Goal: Transaction & Acquisition: Purchase product/service

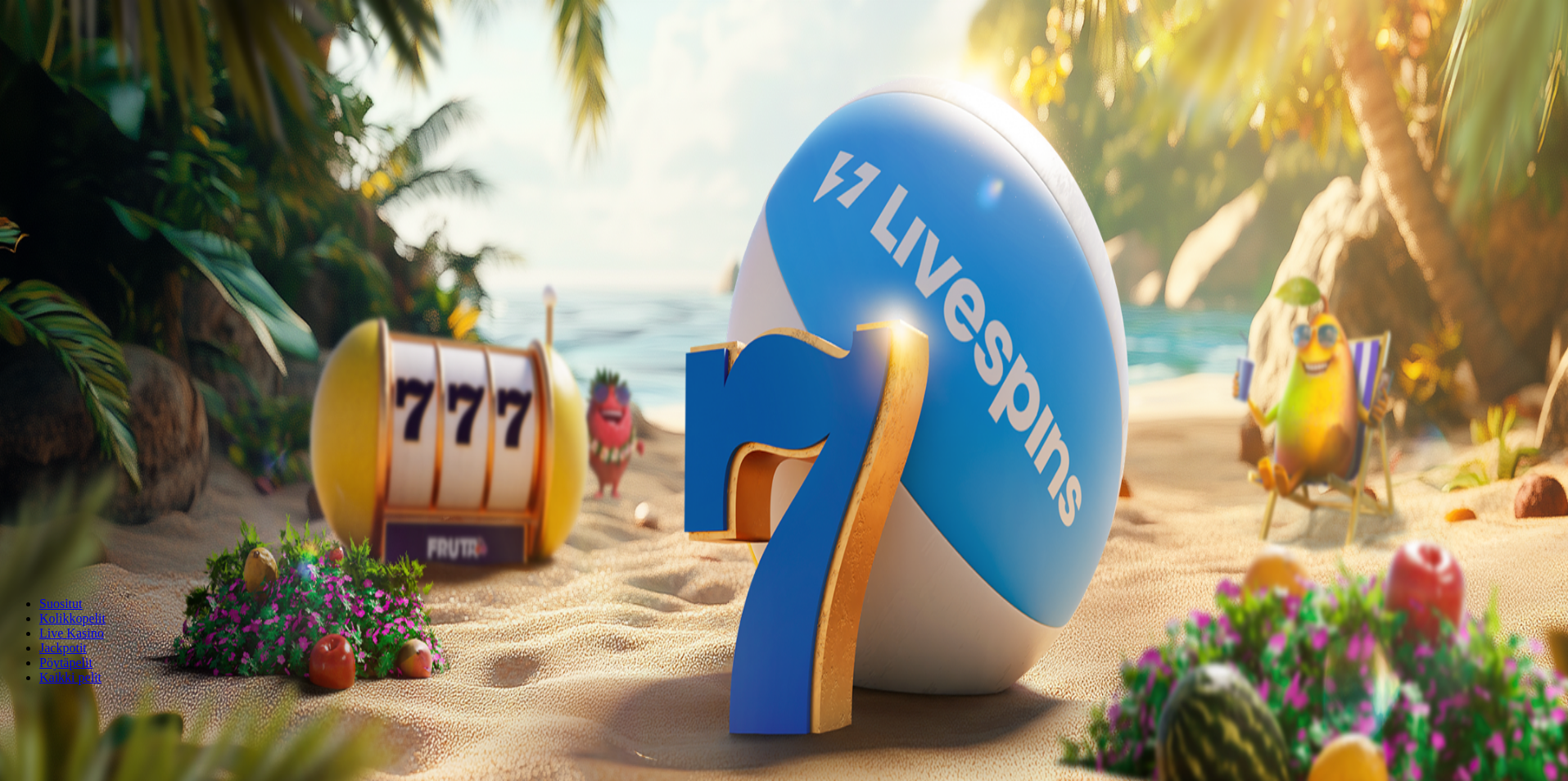
click at [84, 270] on span "Palkkiot" at bounding box center [65, 264] width 39 height 13
click at [49, 314] on button "menu" at bounding box center [42, 312] width 13 height 4
click at [181, 678] on span "8 AM - 1 AM CET" at bounding box center [139, 684] width 84 height 13
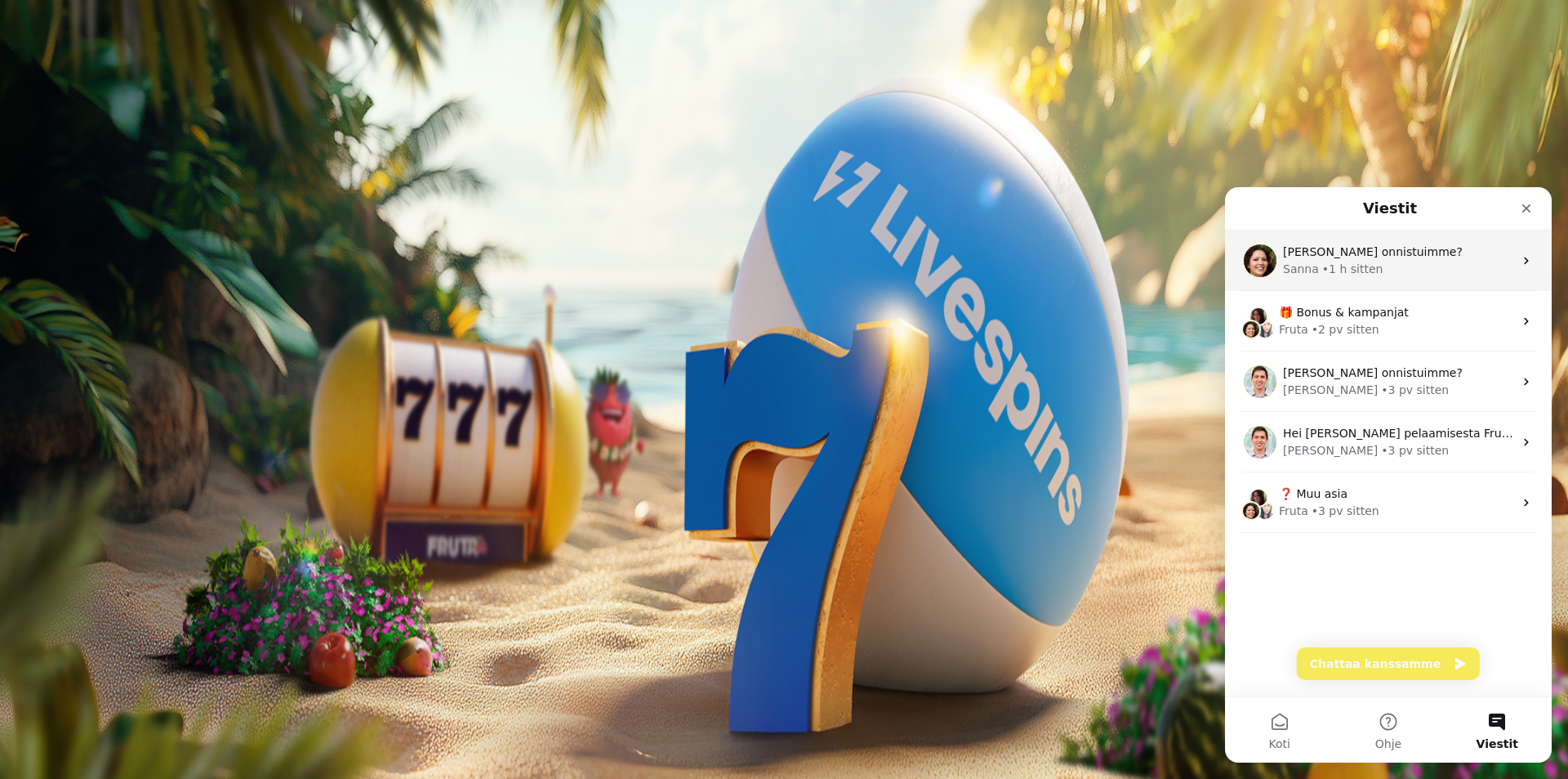
click at [1308, 266] on div "Sanna" at bounding box center [1300, 269] width 36 height 17
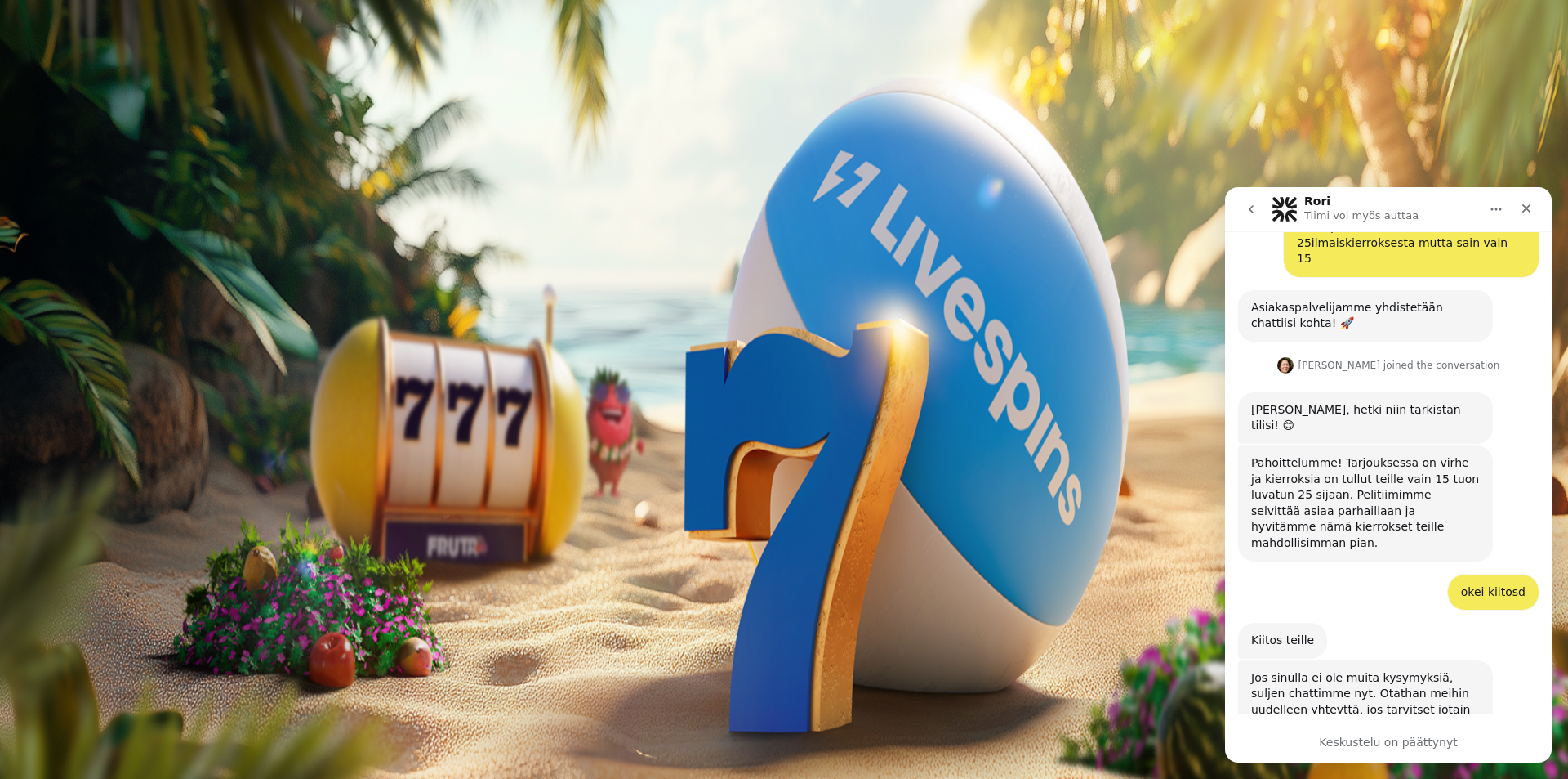
scroll to position [702, 0]
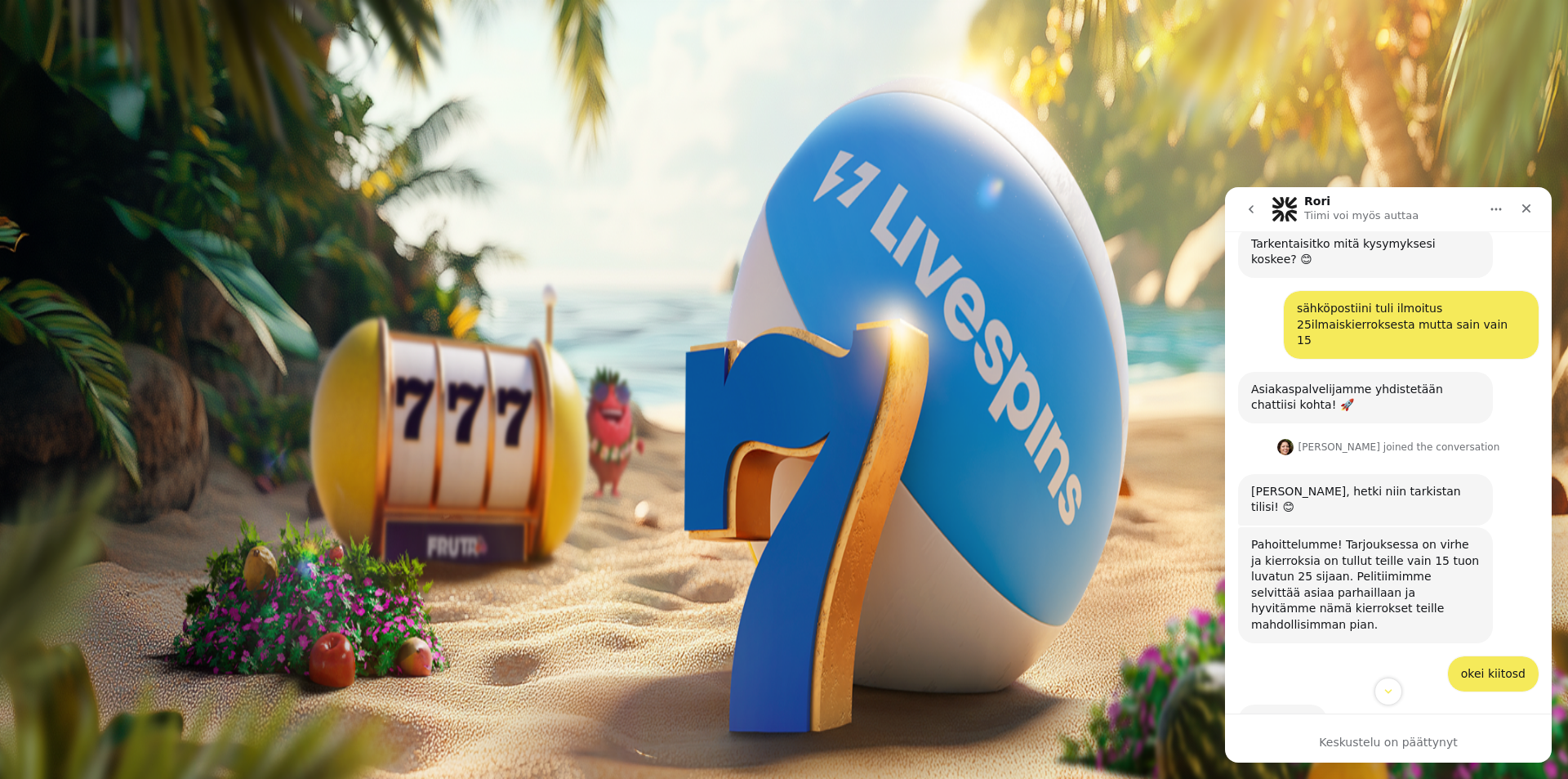
click at [1254, 214] on icon "go back" at bounding box center [1250, 209] width 13 height 13
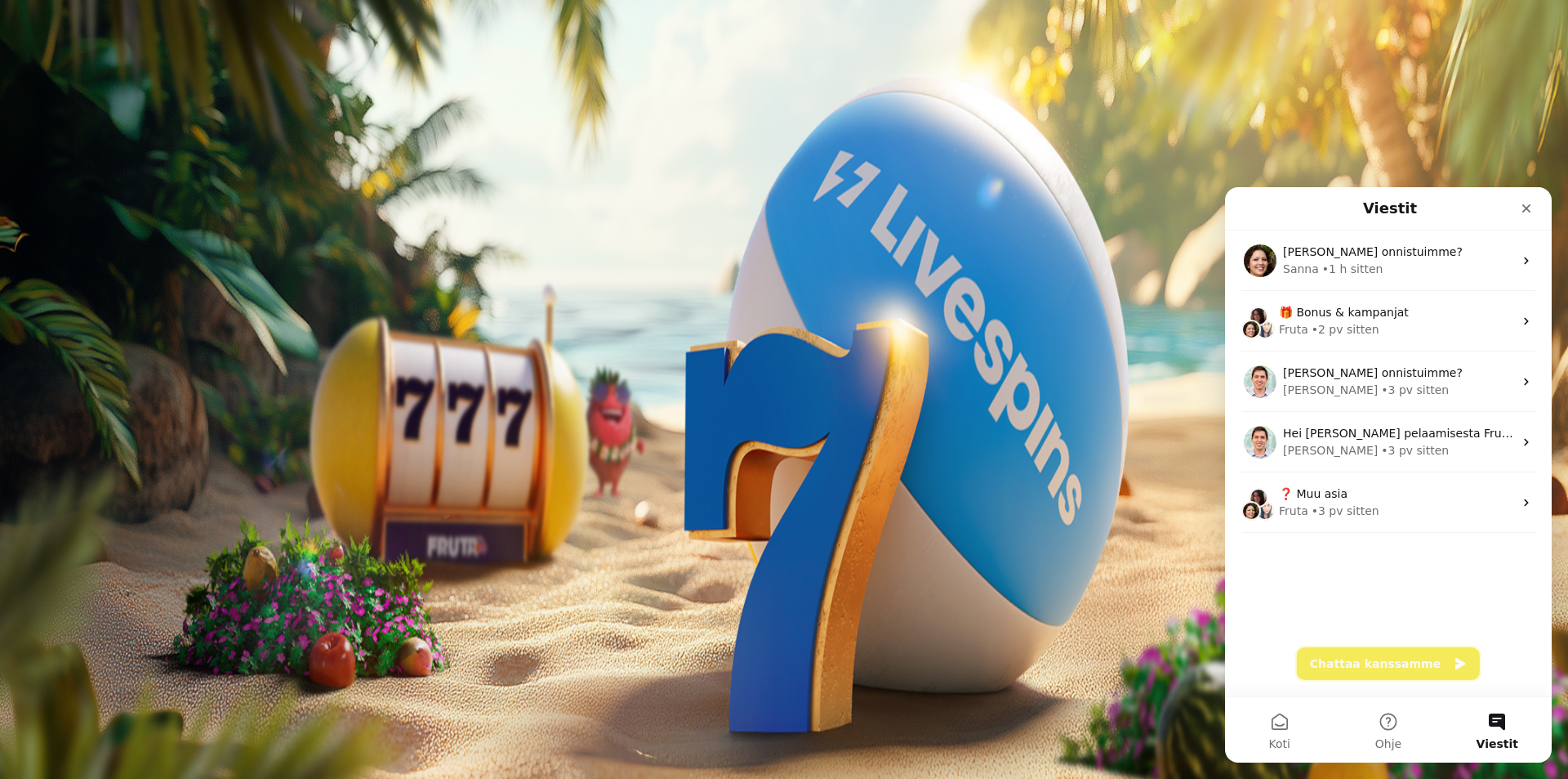
click at [1352, 668] on button "Chattaa kanssamme" at bounding box center [1388, 663] width 183 height 32
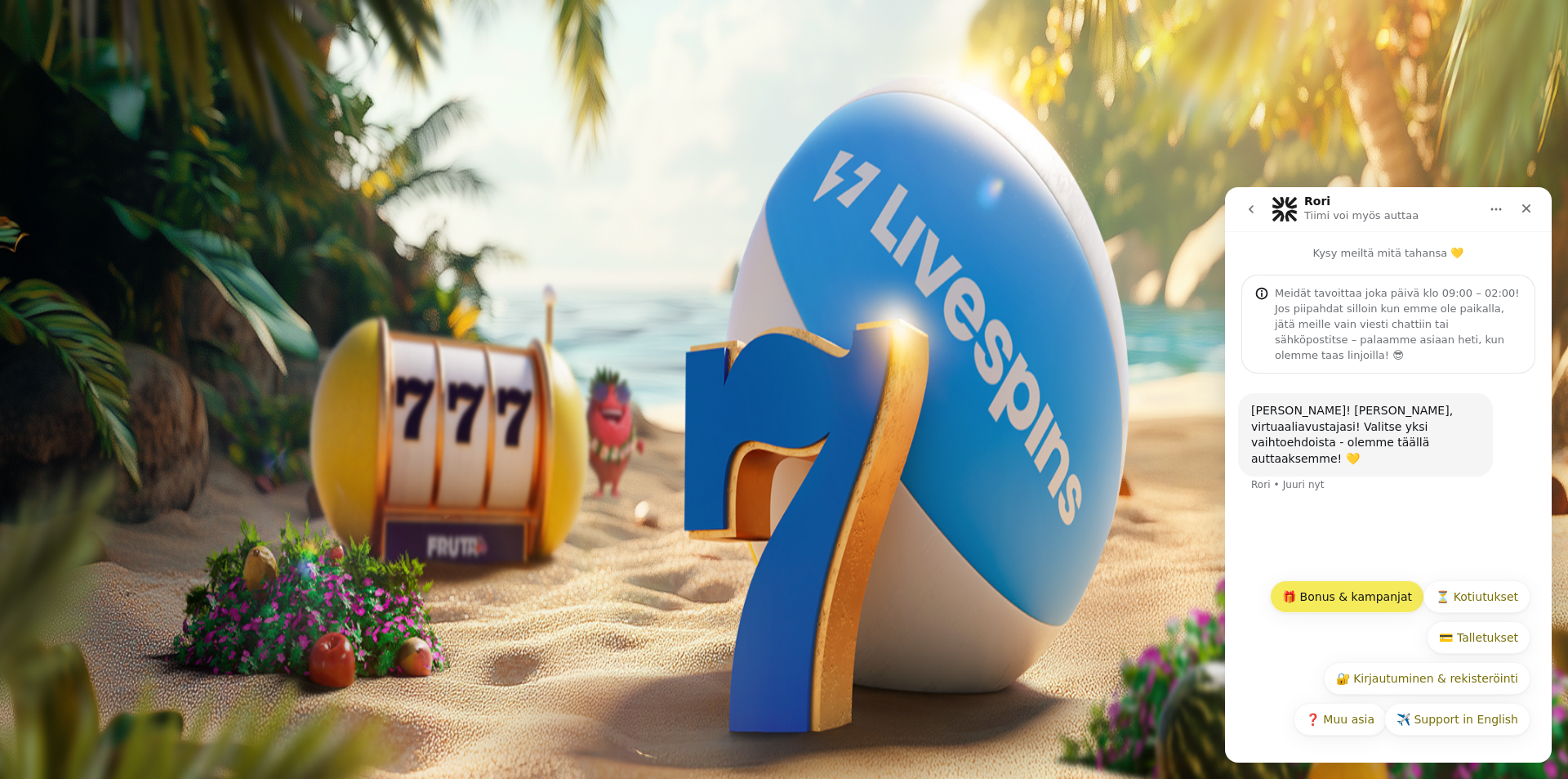
click at [1358, 594] on button "🎁 Bonus & kampanjat" at bounding box center [1347, 596] width 154 height 32
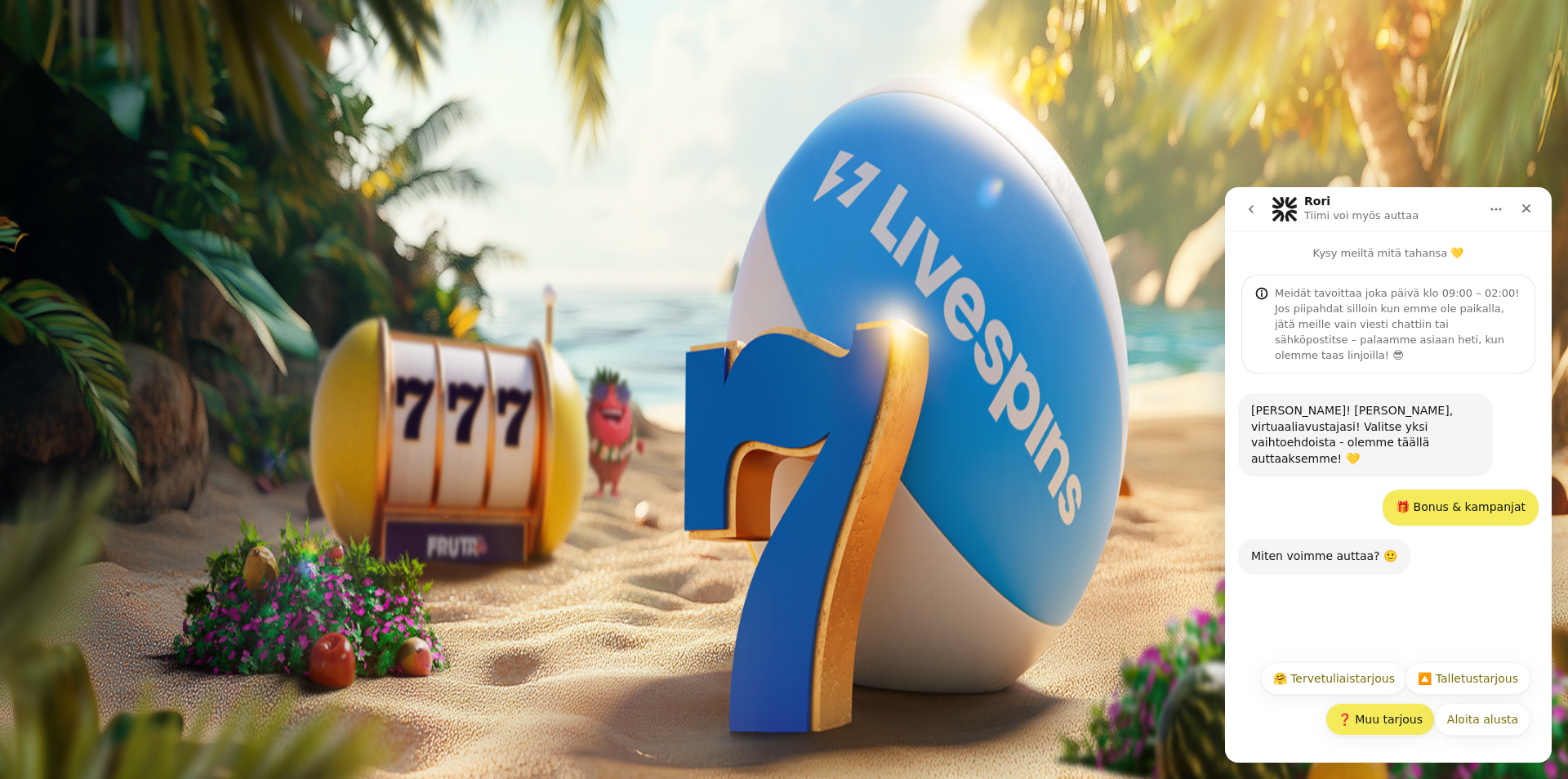
click at [1402, 724] on button "❓ Muu tarjous" at bounding box center [1380, 719] width 109 height 32
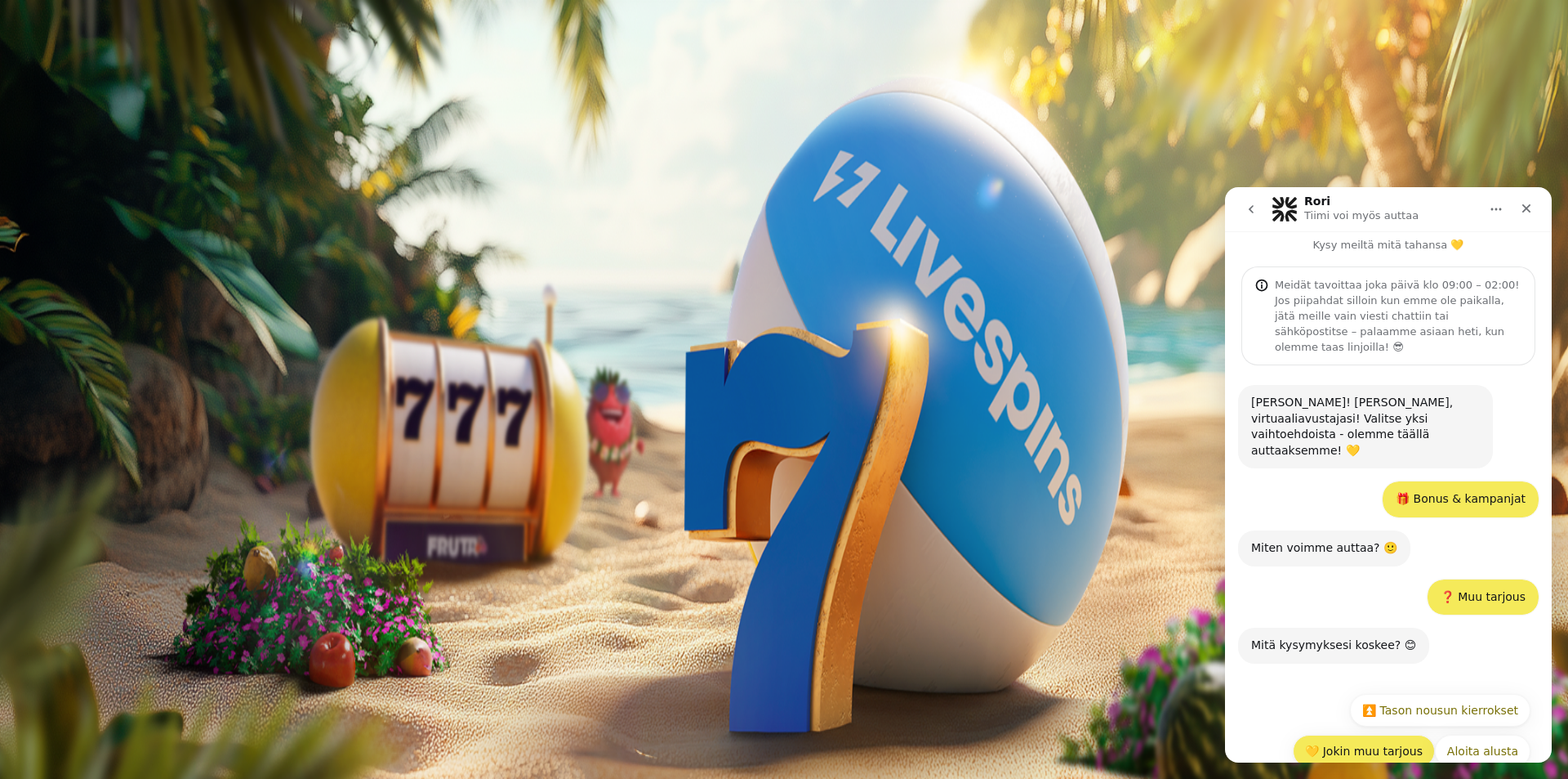
click at [1367, 734] on button "💛 Jokin muu tarjous" at bounding box center [1363, 750] width 142 height 32
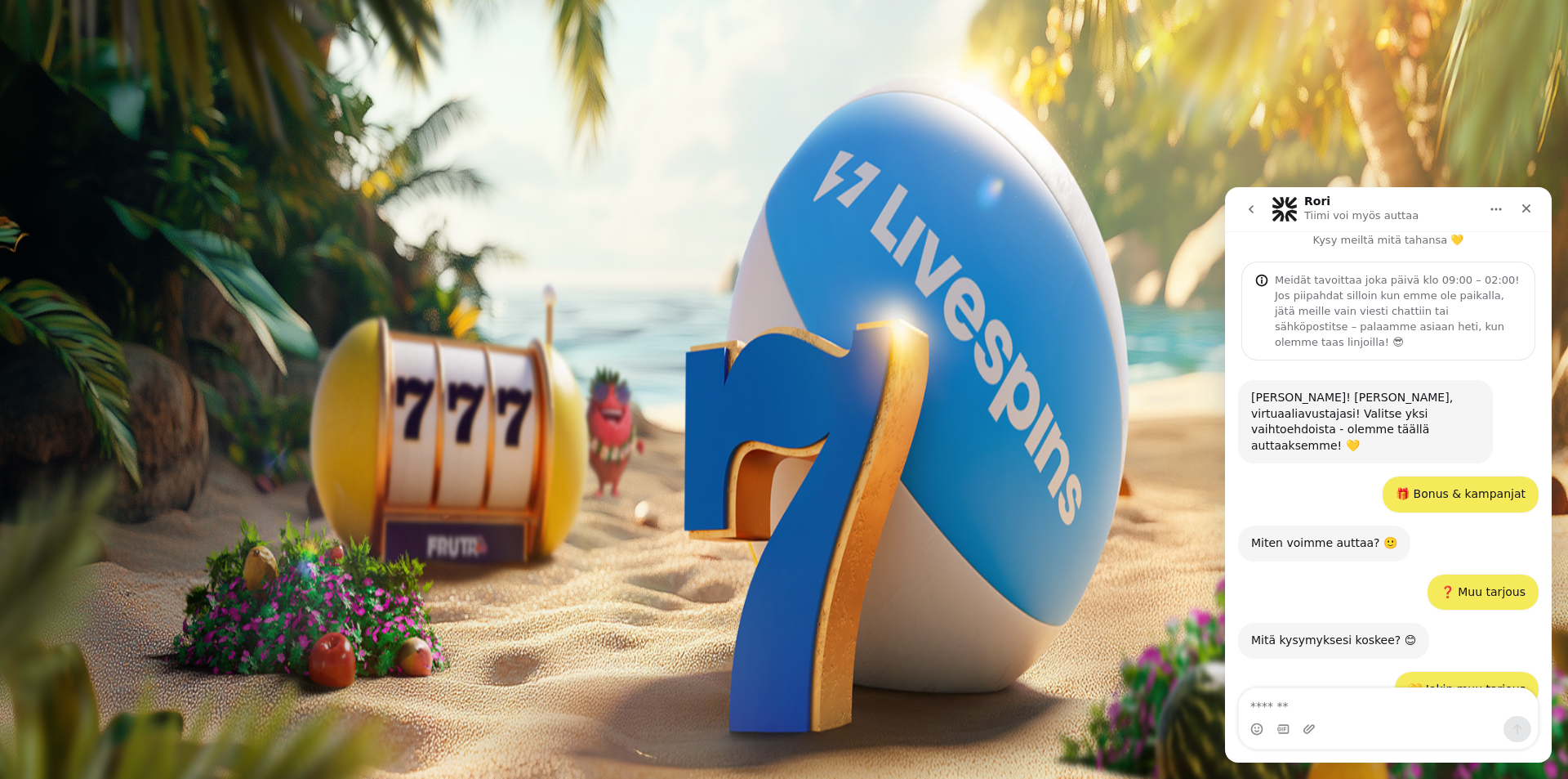
scroll to position [83, 0]
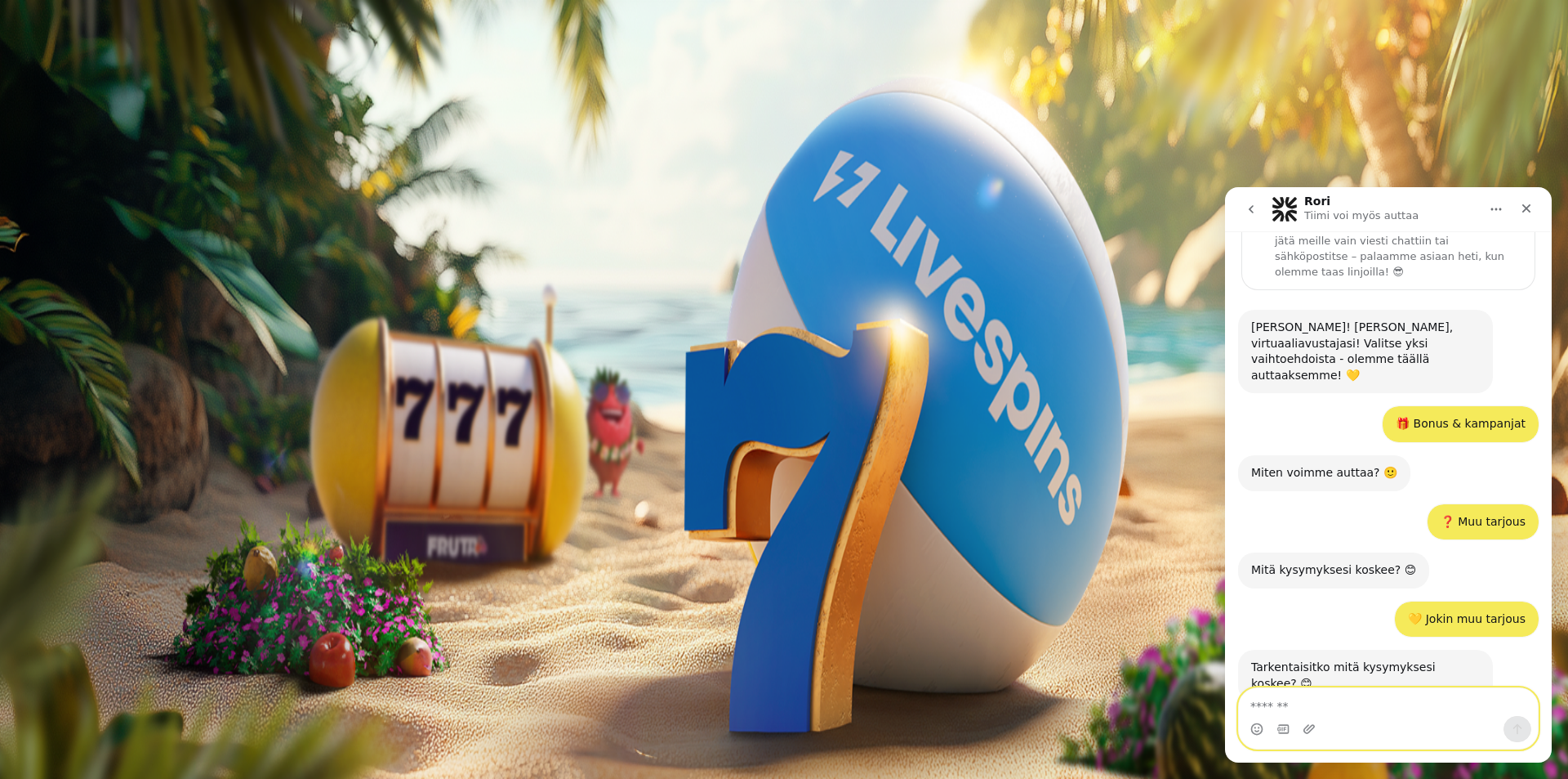
click at [1307, 705] on textarea "Viesti…" at bounding box center [1388, 701] width 299 height 28
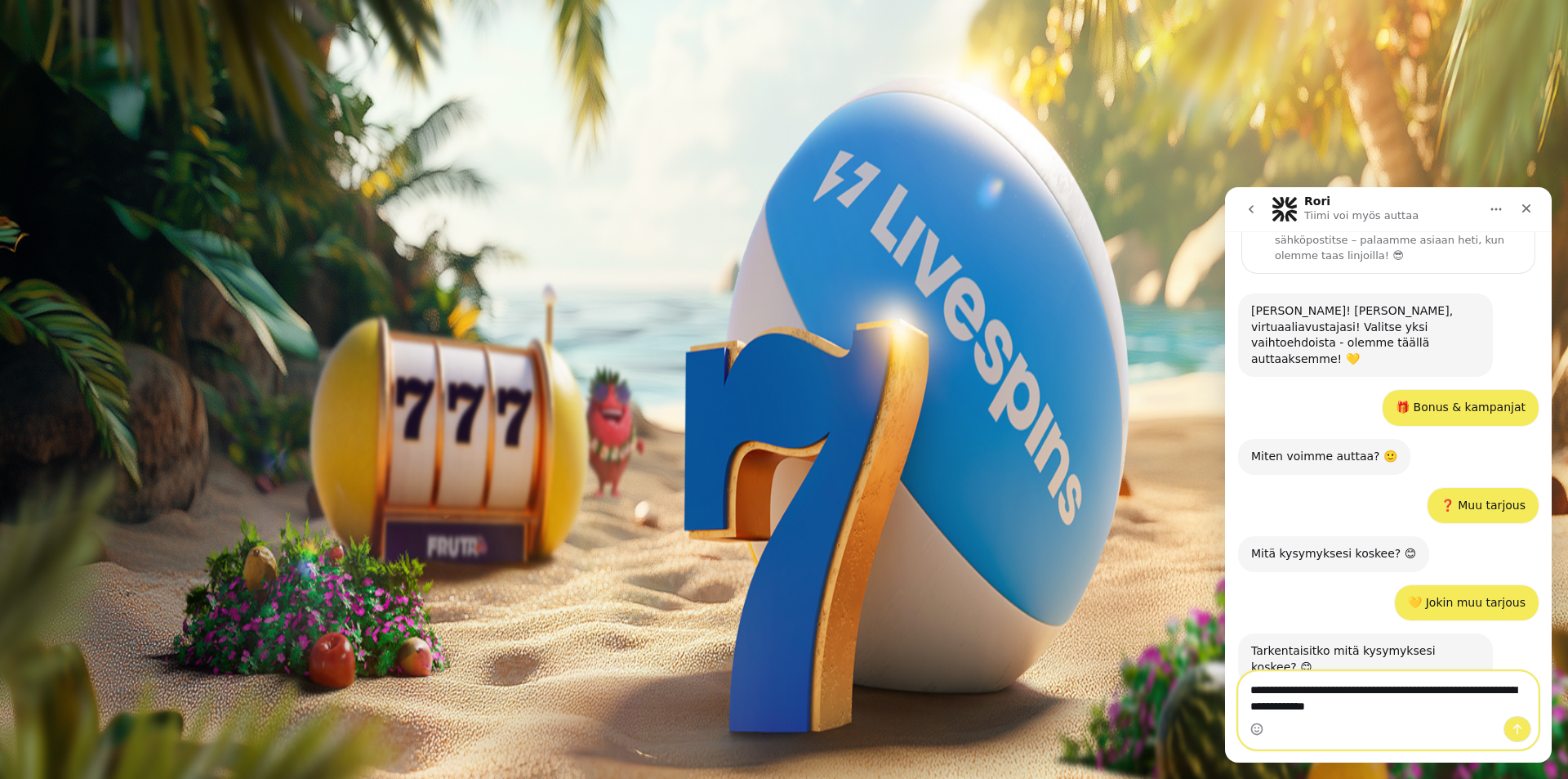
type textarea "**********"
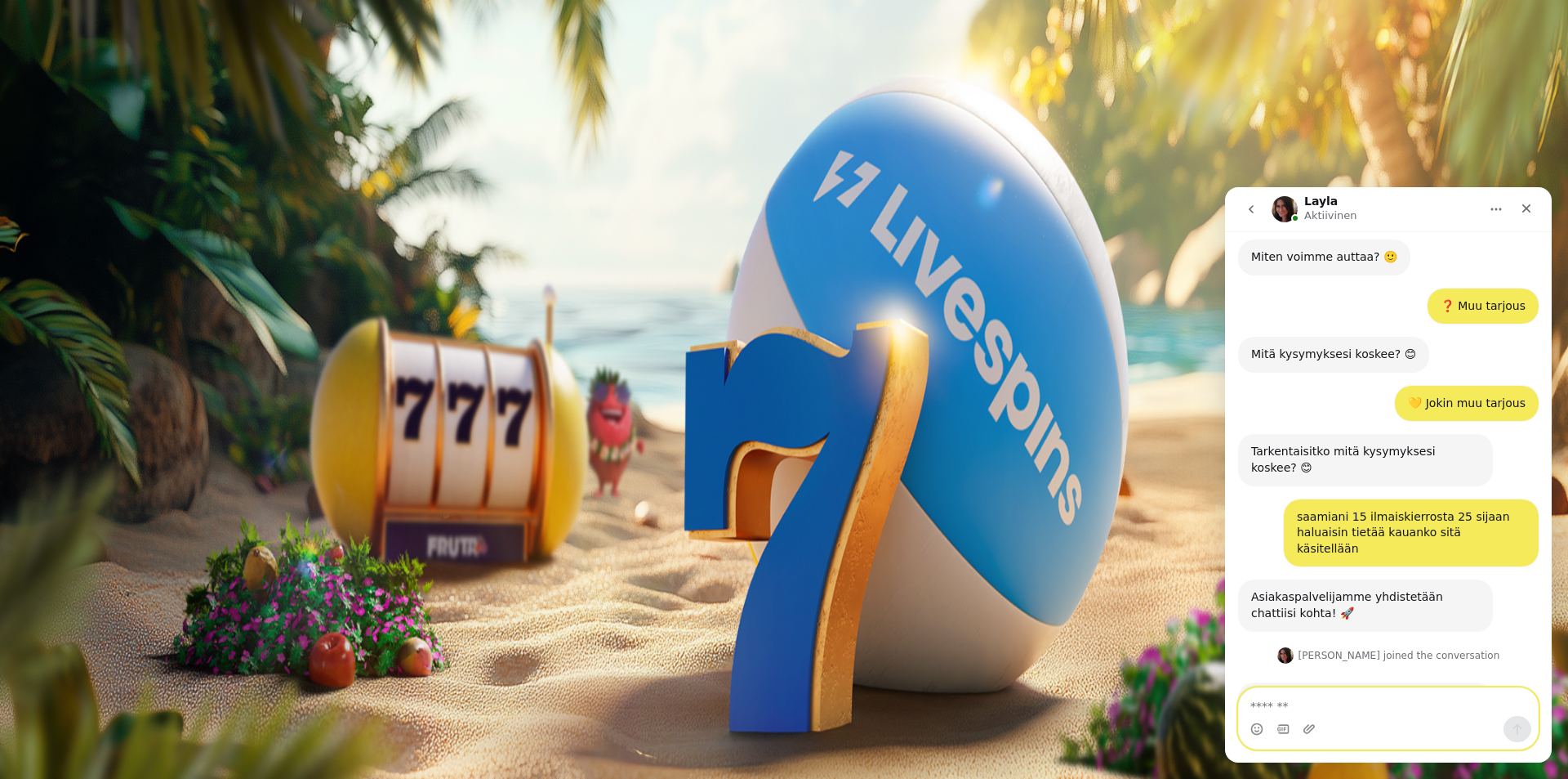
scroll to position [368, 0]
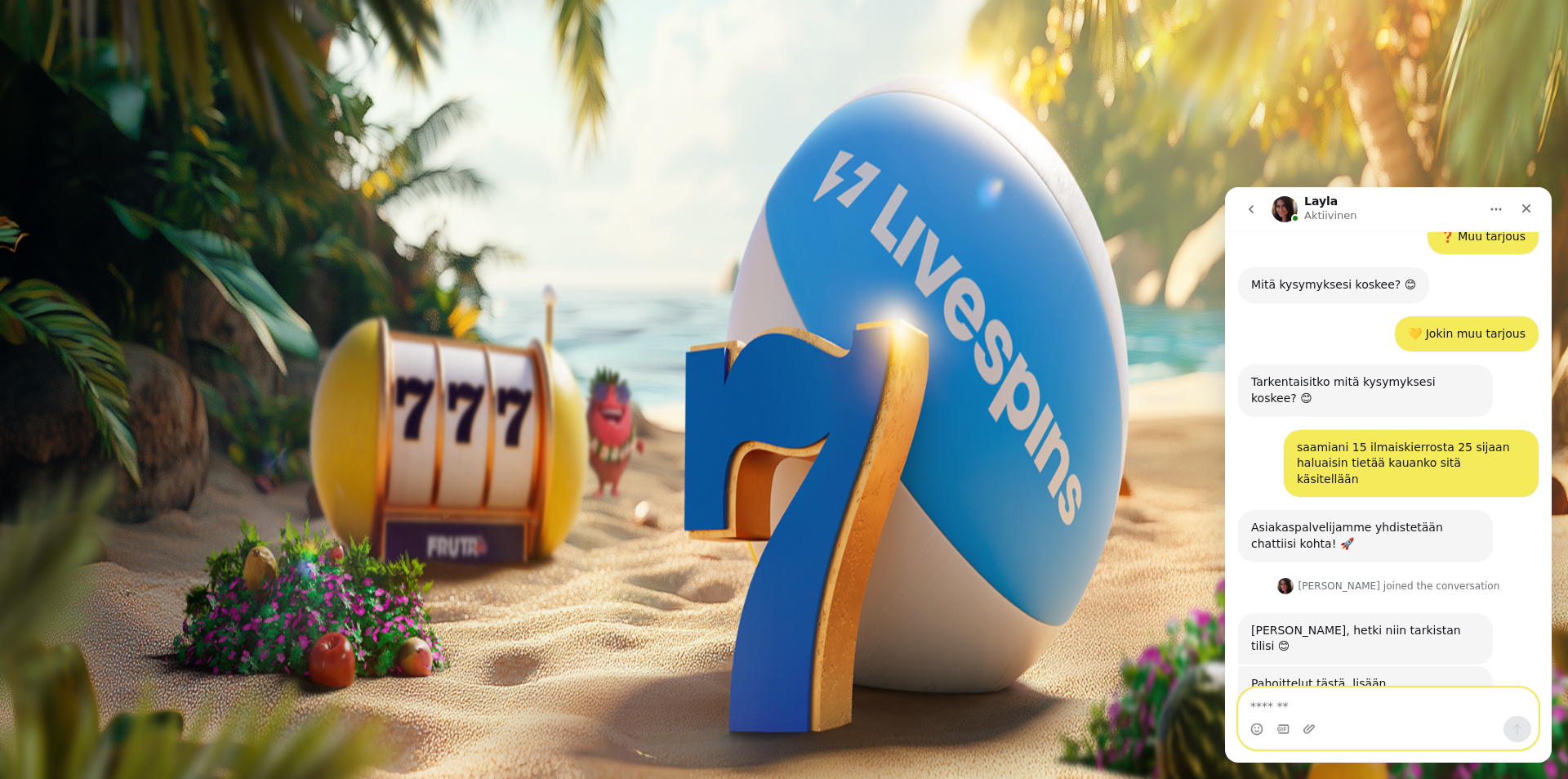
click at [1342, 691] on textarea "Viesti…" at bounding box center [1388, 701] width 299 height 28
type textarea "**********"
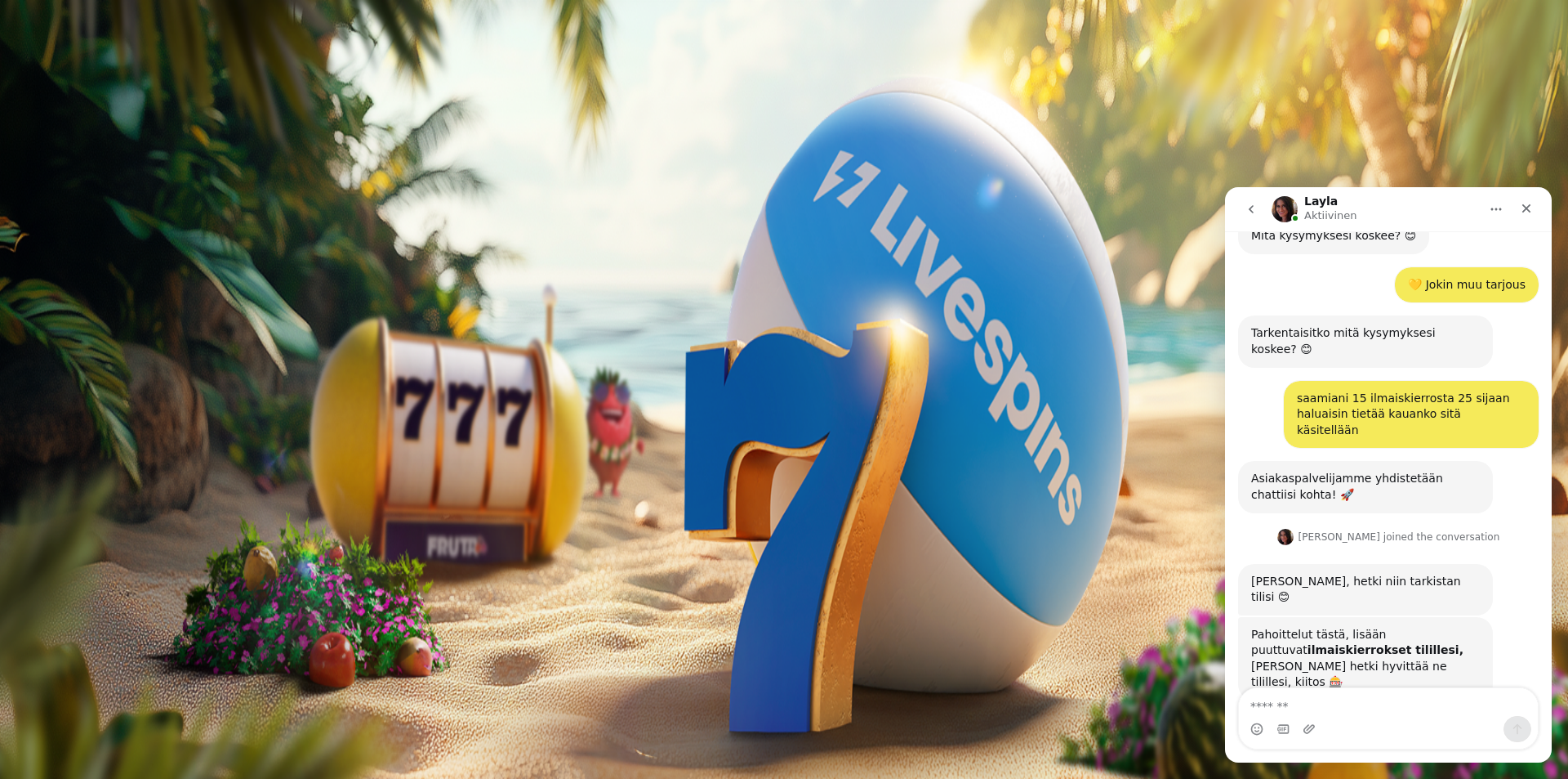
click at [84, 270] on span "Palkkiot" at bounding box center [64, 263] width 38 height 13
click at [13, 396] on span "close icon" at bounding box center [13, 396] width 0 height 0
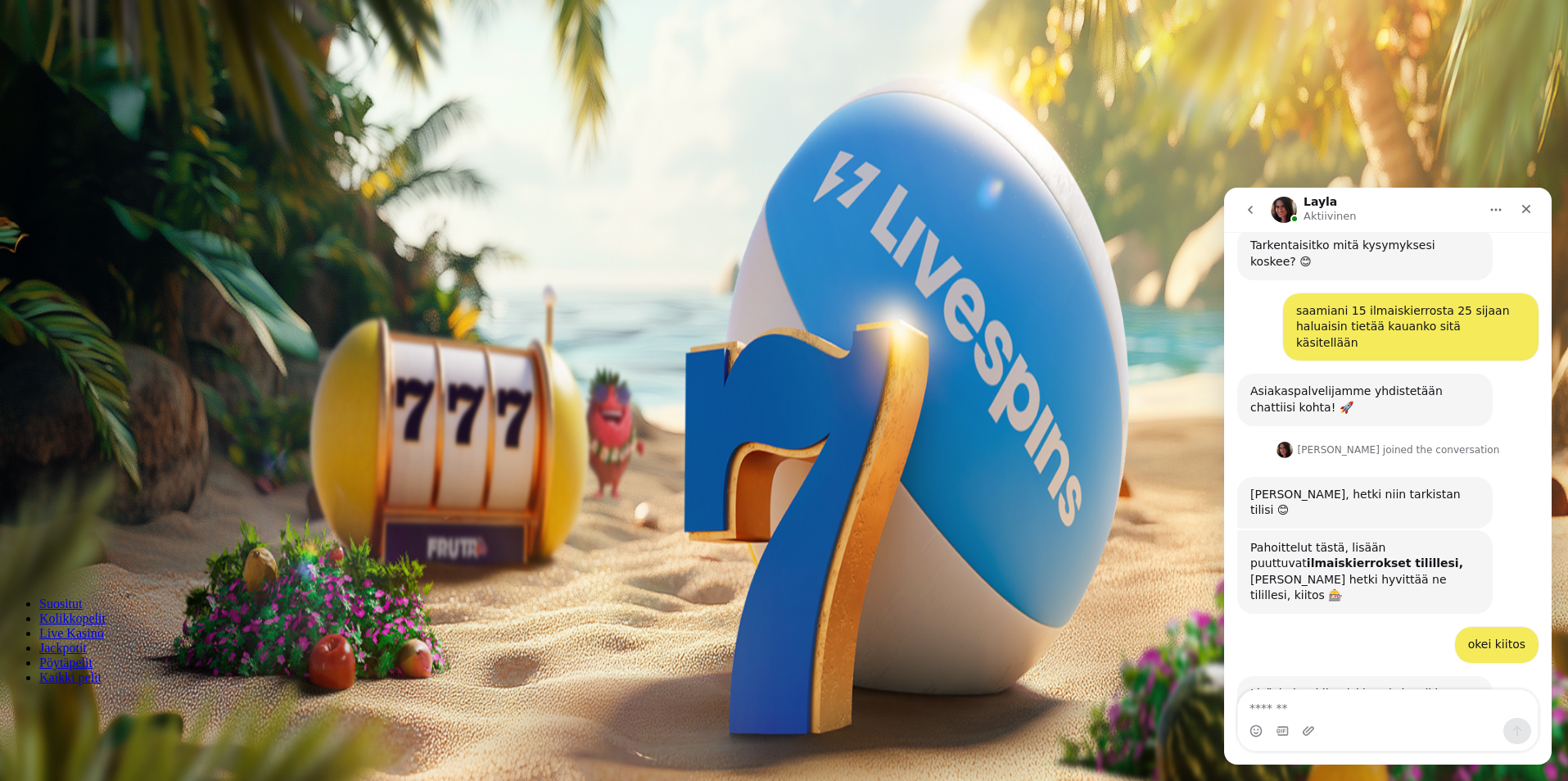
scroll to position [545, 0]
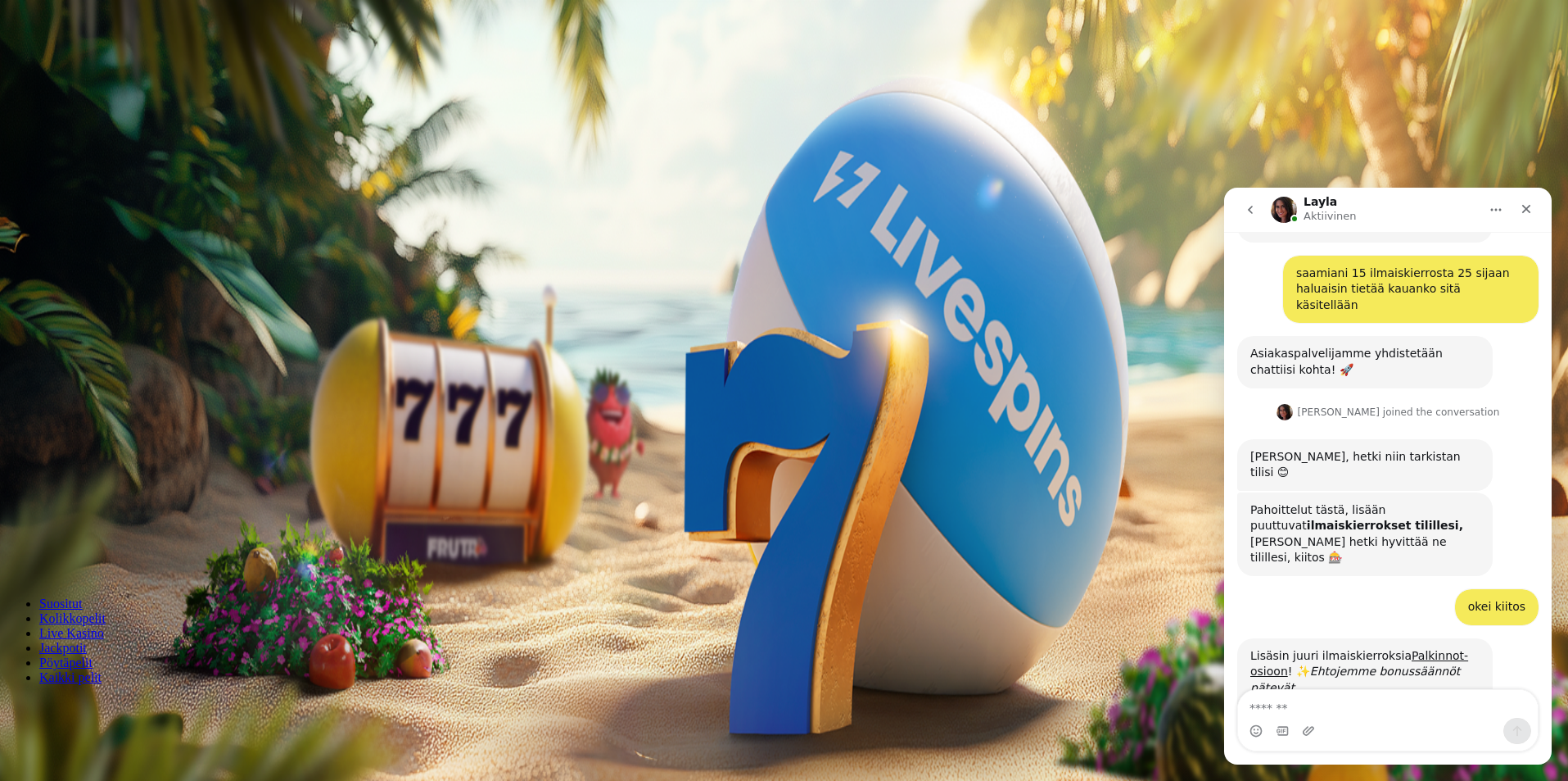
click at [84, 270] on span "Palkkiot" at bounding box center [65, 264] width 39 height 13
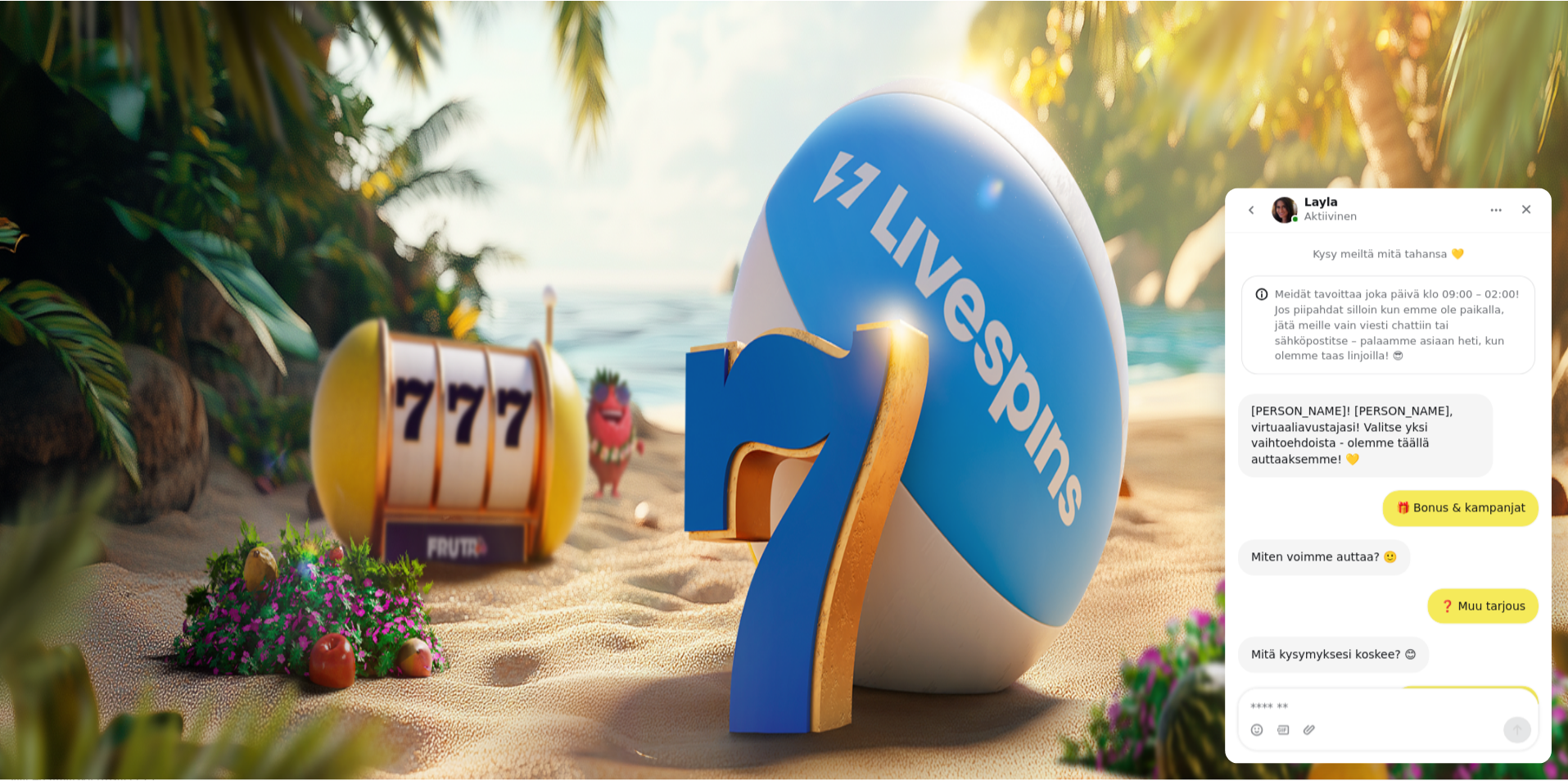
scroll to position [545, 0]
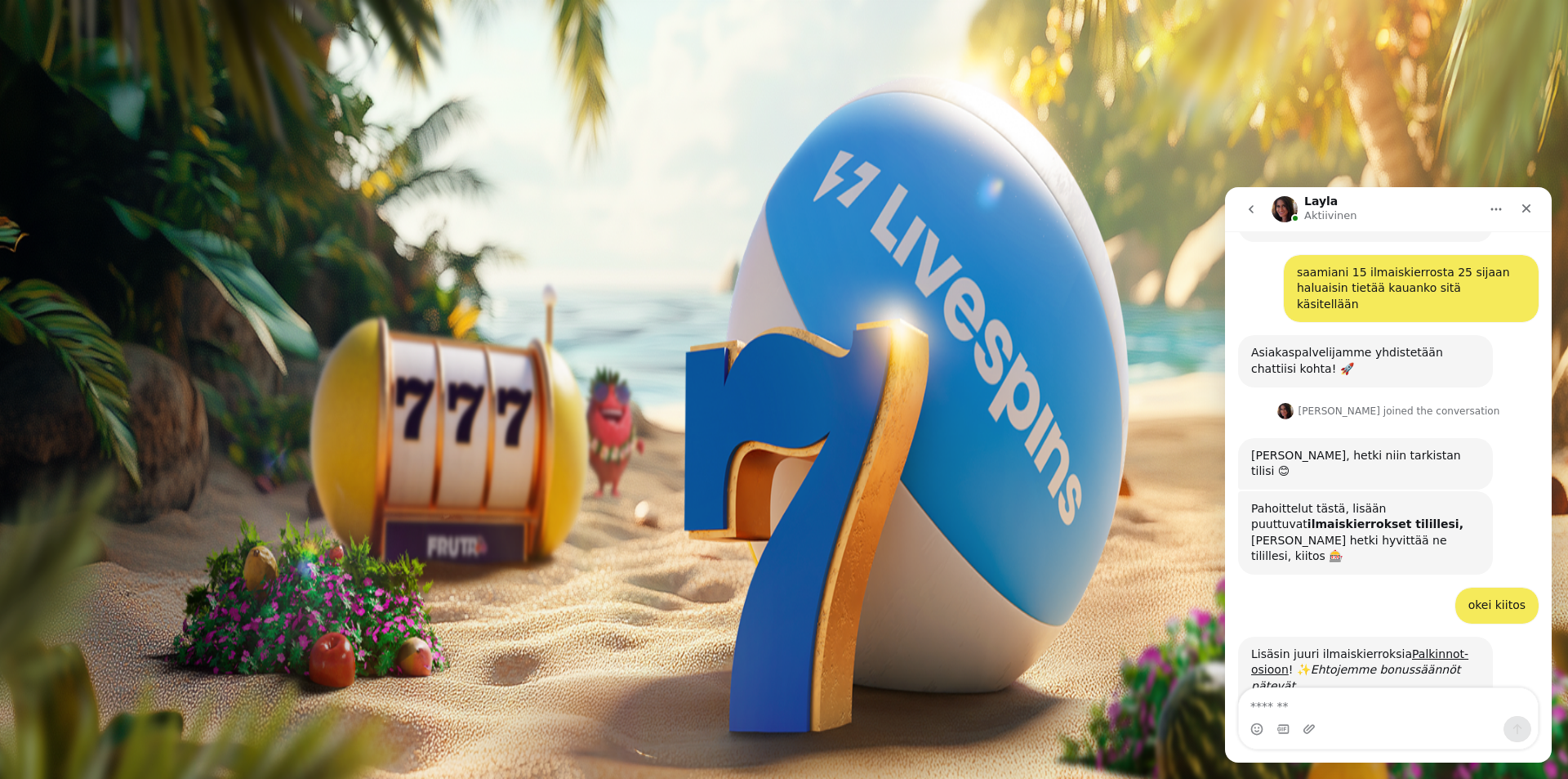
click at [79, 592] on button at bounding box center [72, 594] width 13 height 4
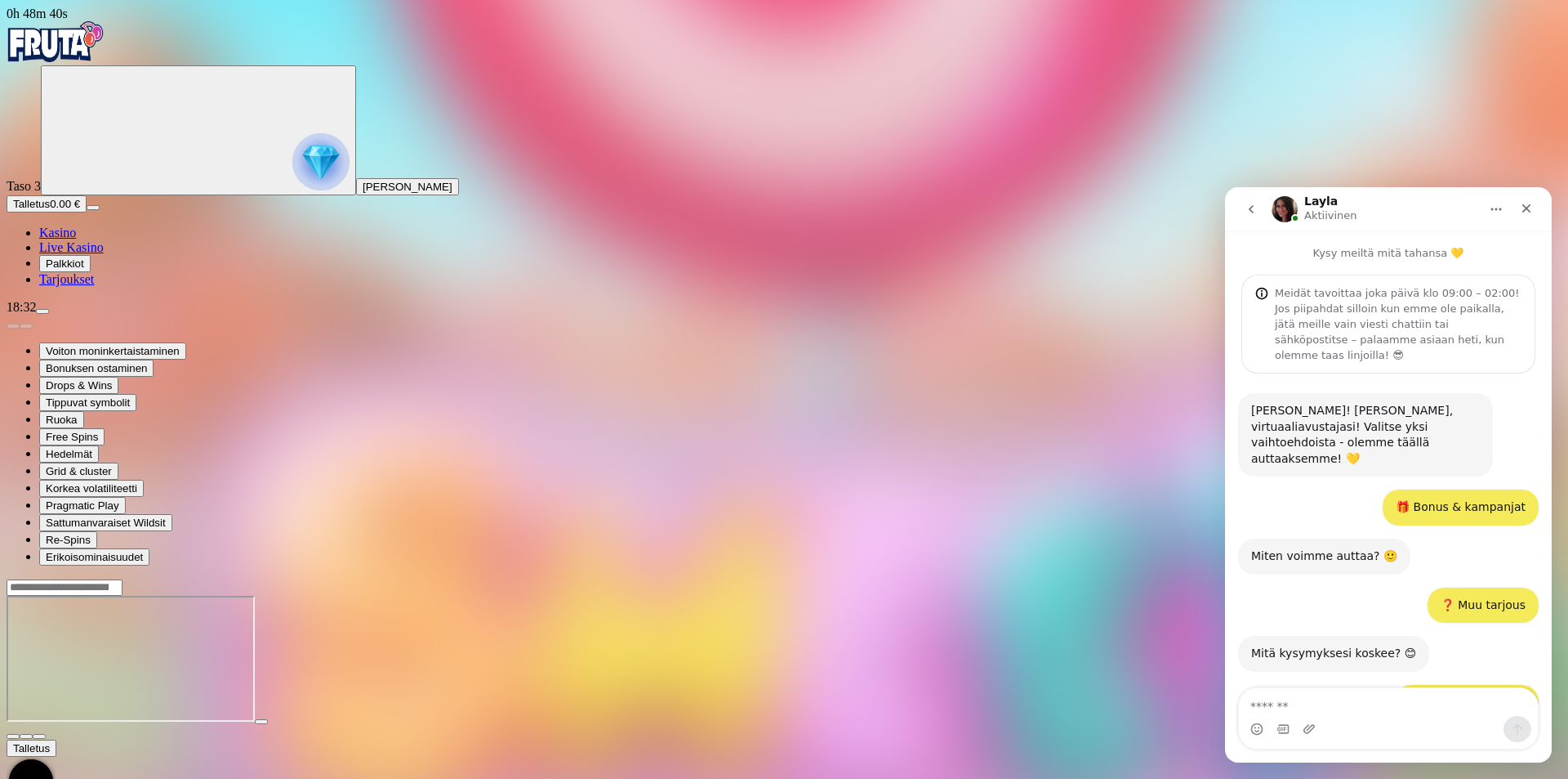
scroll to position [544, 0]
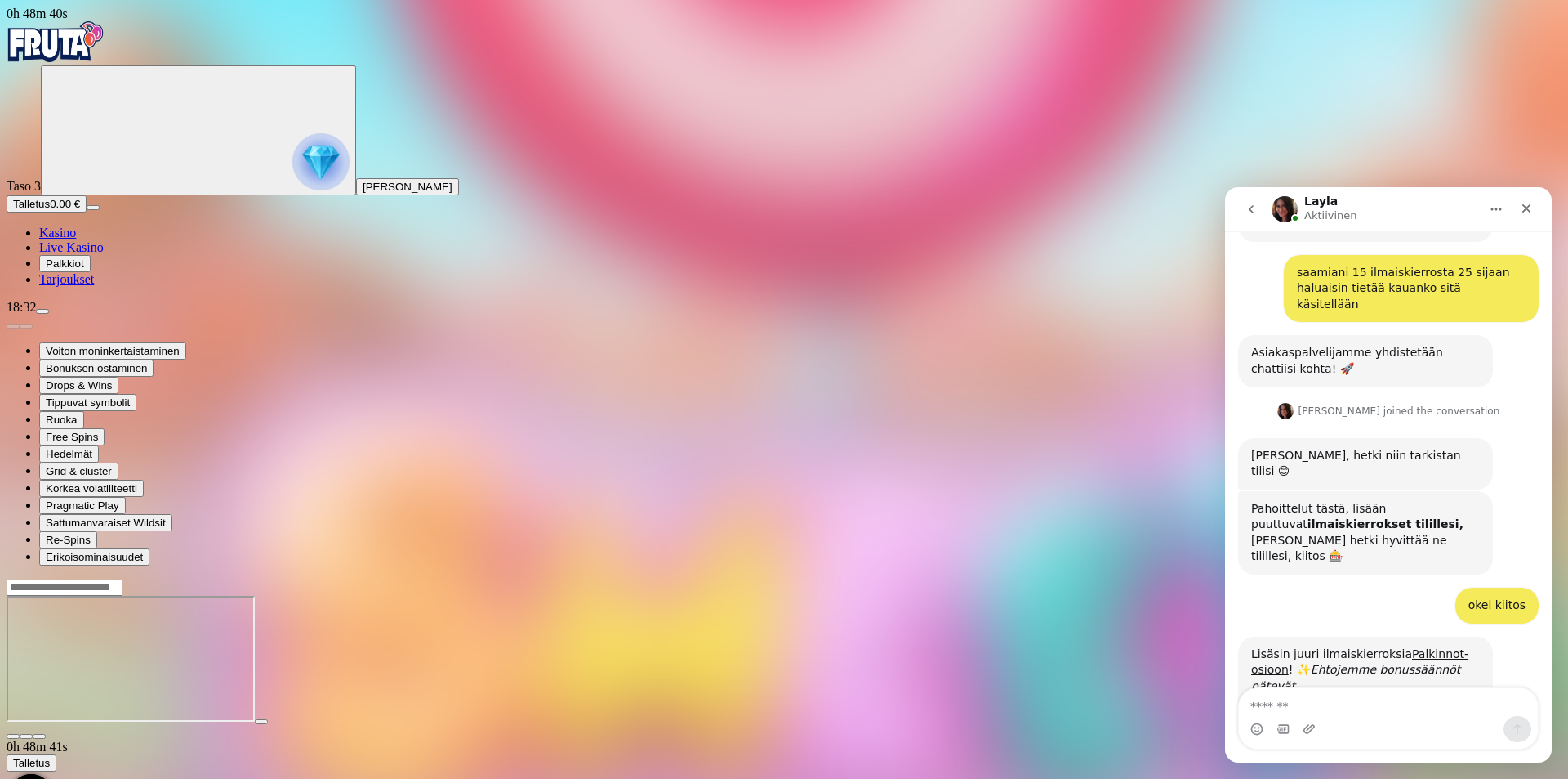
click at [1345, 708] on textarea "Viesti…" at bounding box center [1388, 701] width 299 height 28
click at [1344, 706] on textarea "Viesti…" at bounding box center [1388, 701] width 299 height 28
type textarea "**********"
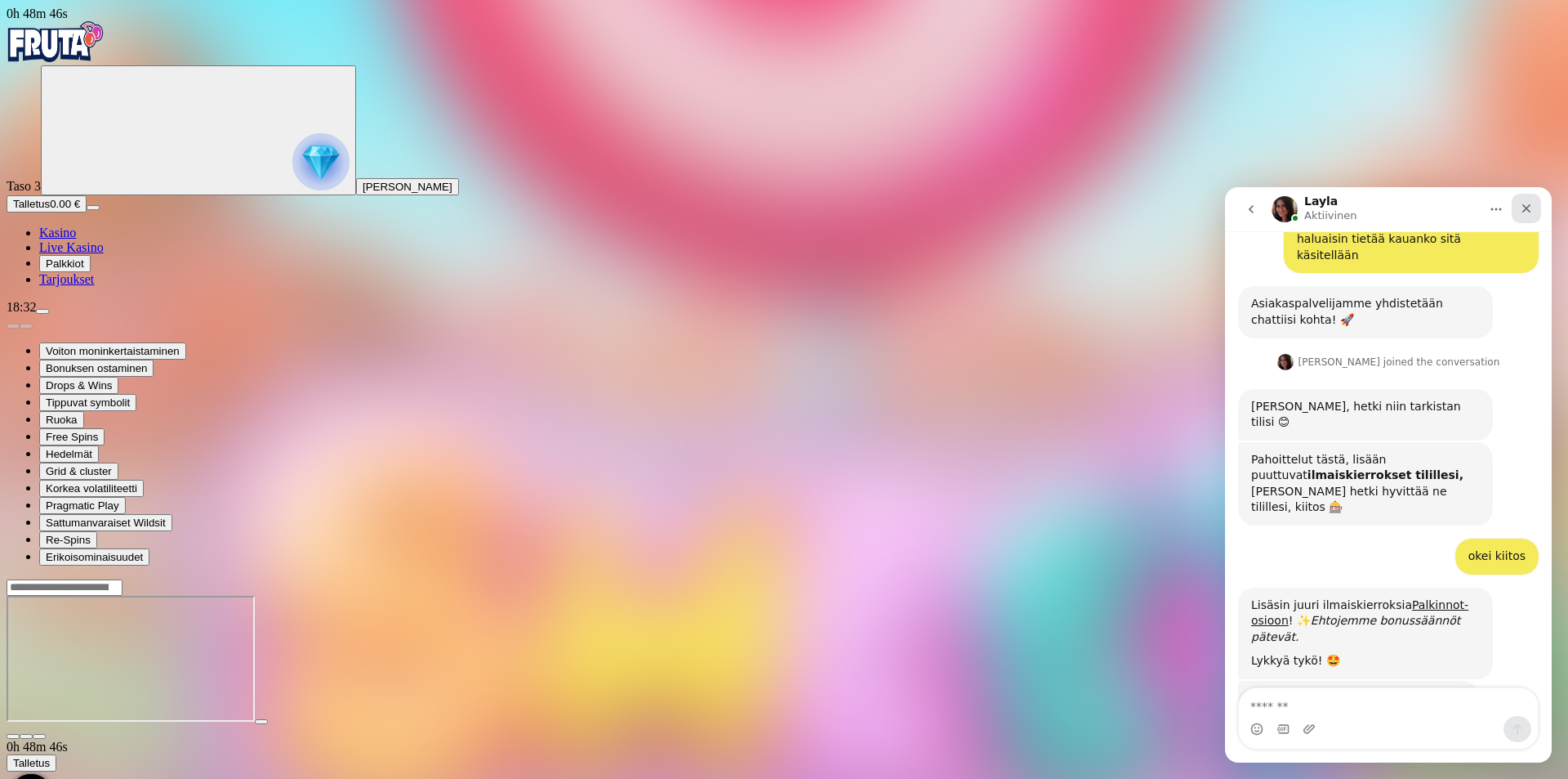
click at [1527, 203] on icon "Sulje" at bounding box center [1526, 208] width 13 height 13
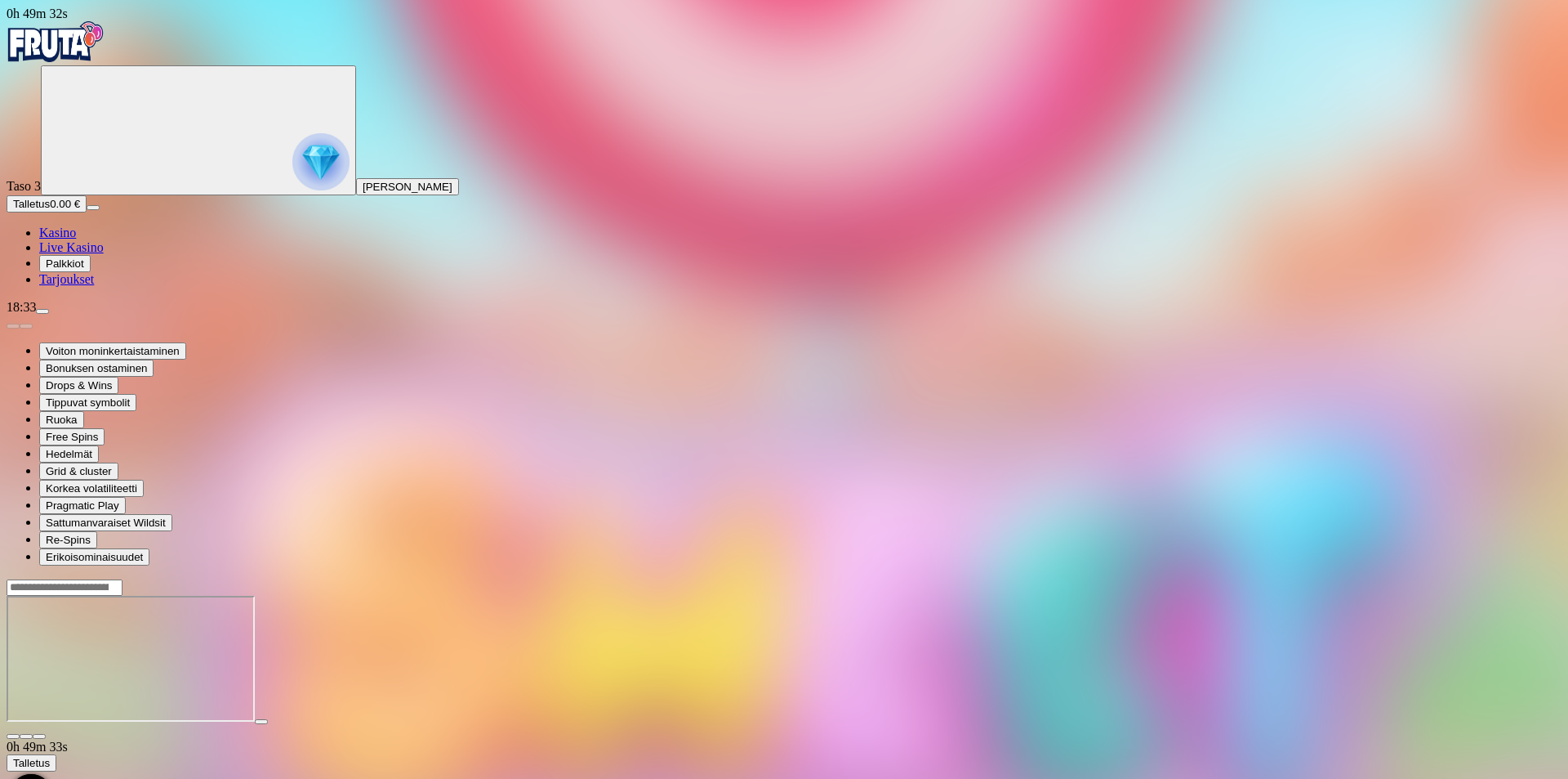
click at [76, 239] on span "Kasino" at bounding box center [57, 233] width 37 height 14
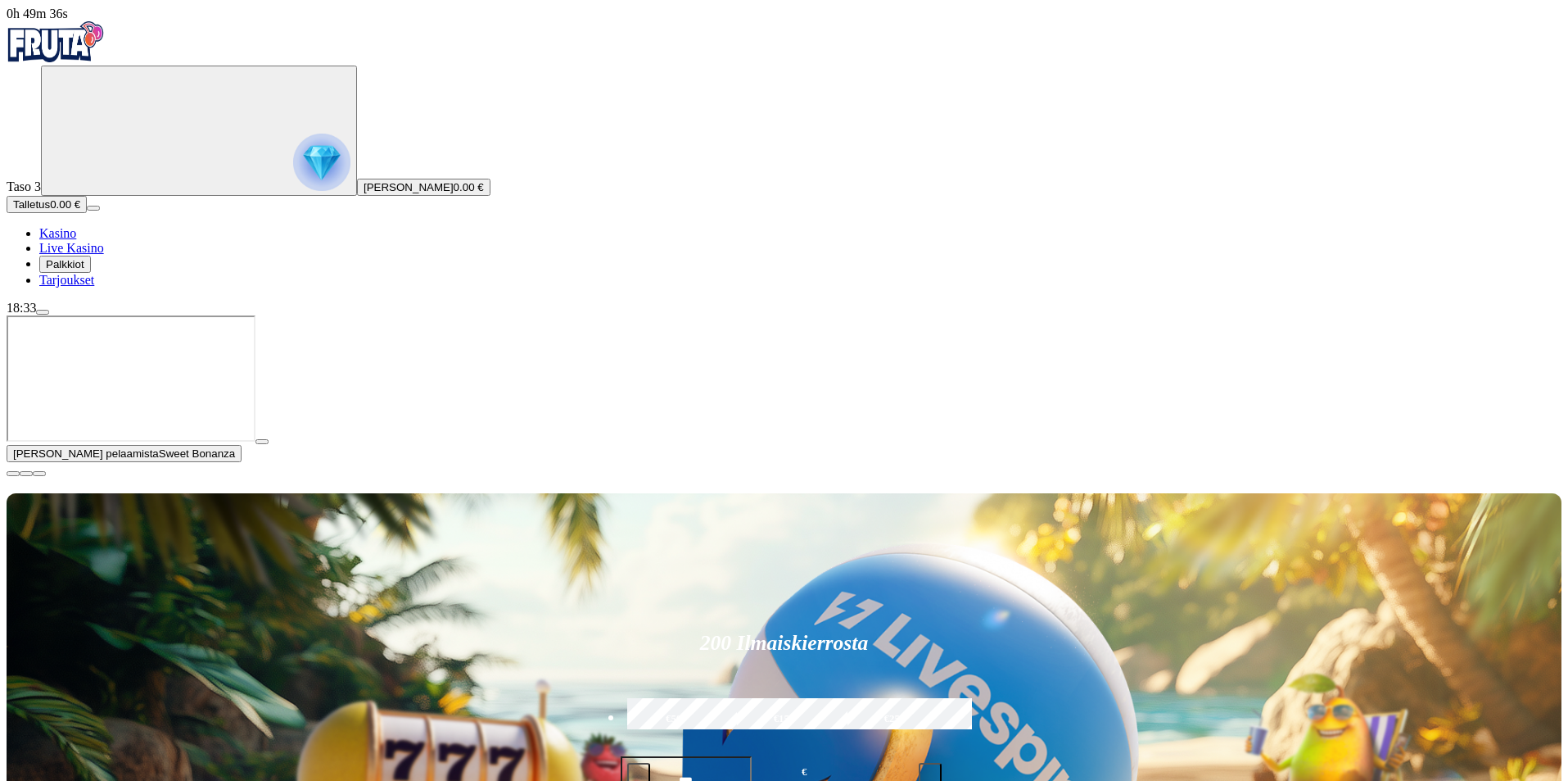
click at [13, 473] on span "close icon" at bounding box center [13, 473] width 0 height 0
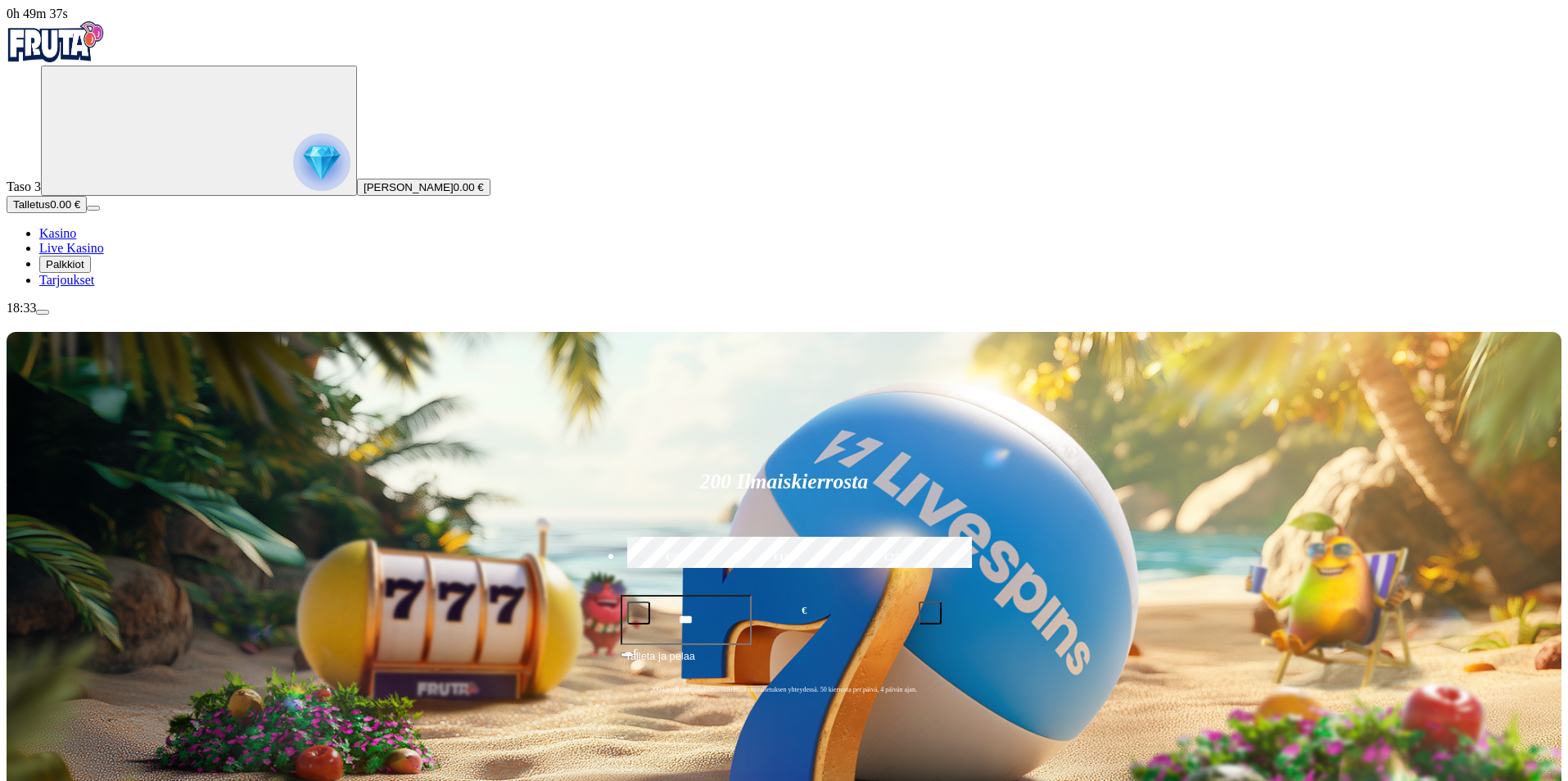
click at [42, 312] on span "menu icon" at bounding box center [42, 312] width 0 height 0
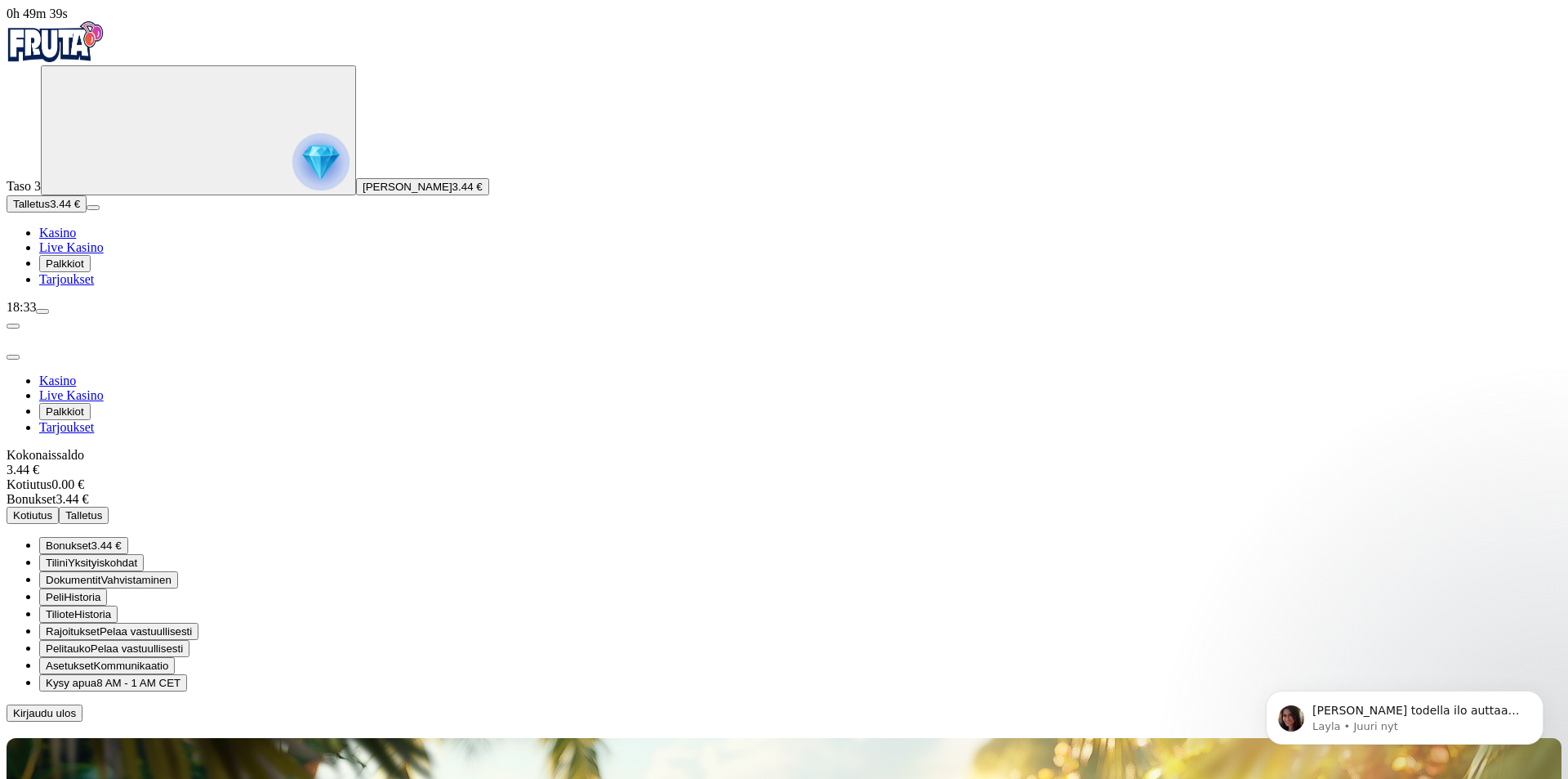
scroll to position [729, 0]
click at [122, 539] on span "3.44 €" at bounding box center [107, 545] width 30 height 13
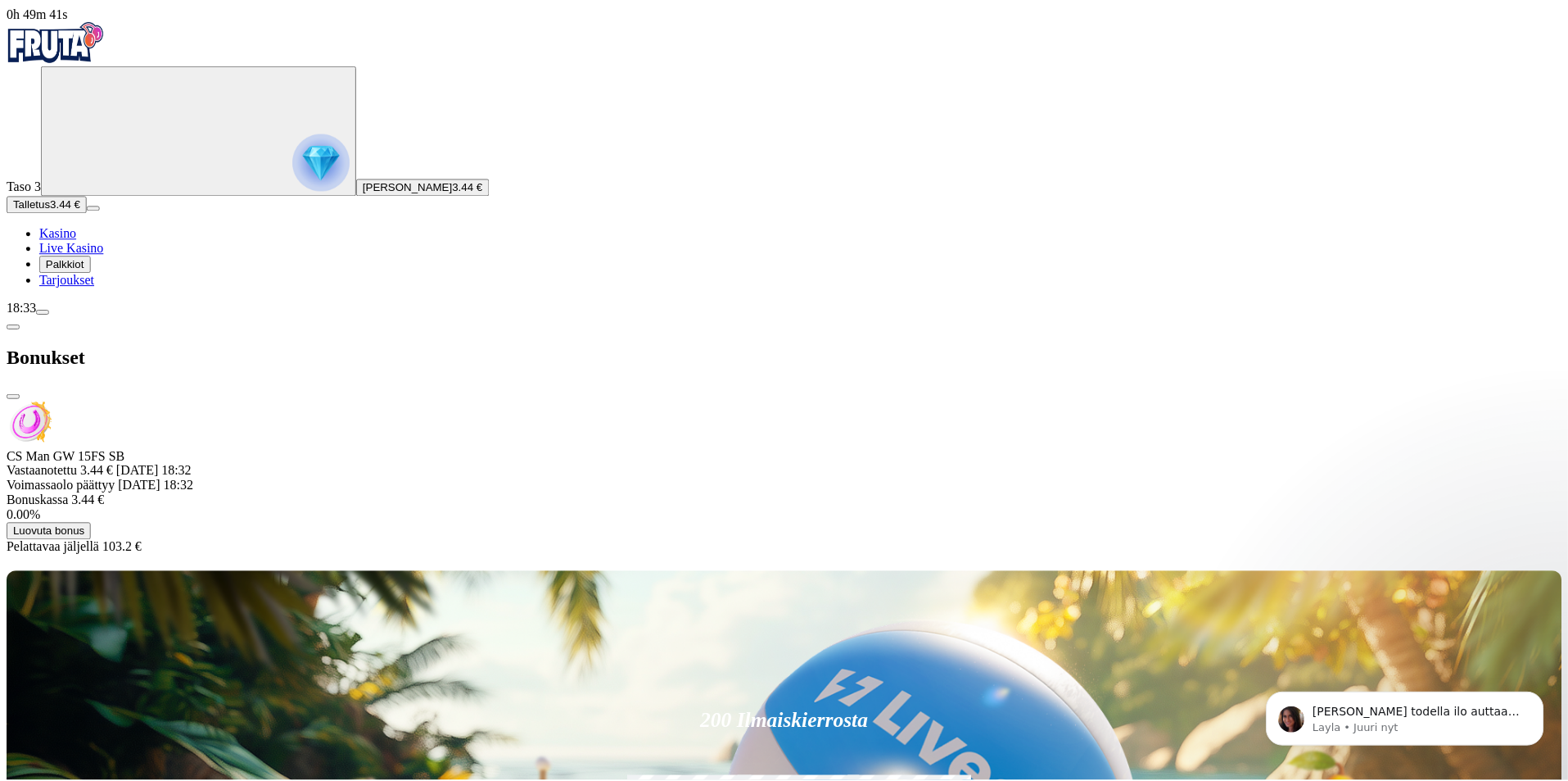
scroll to position [731, 0]
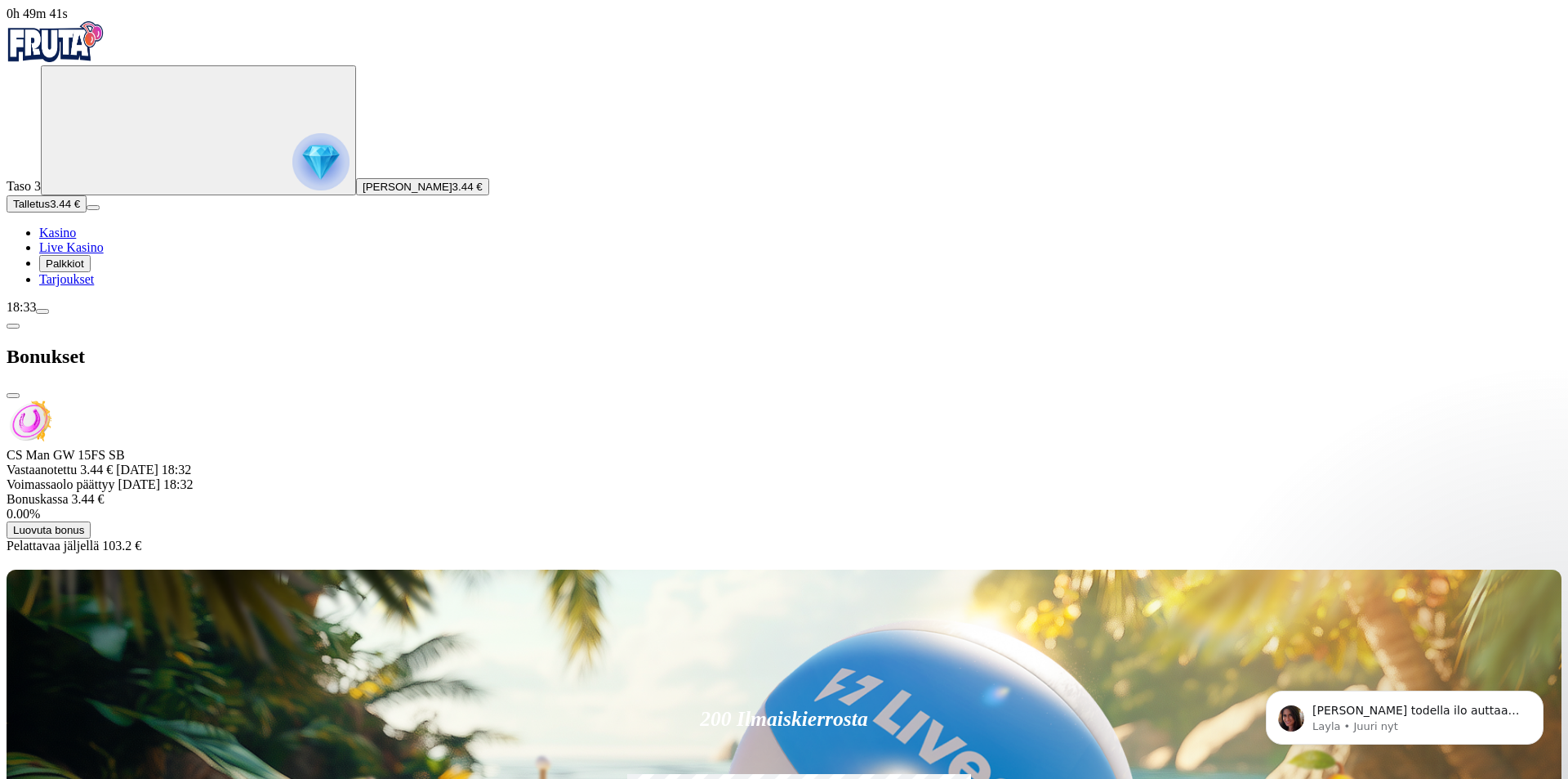
click at [609, 553] on div at bounding box center [783, 553] width 1555 height 0
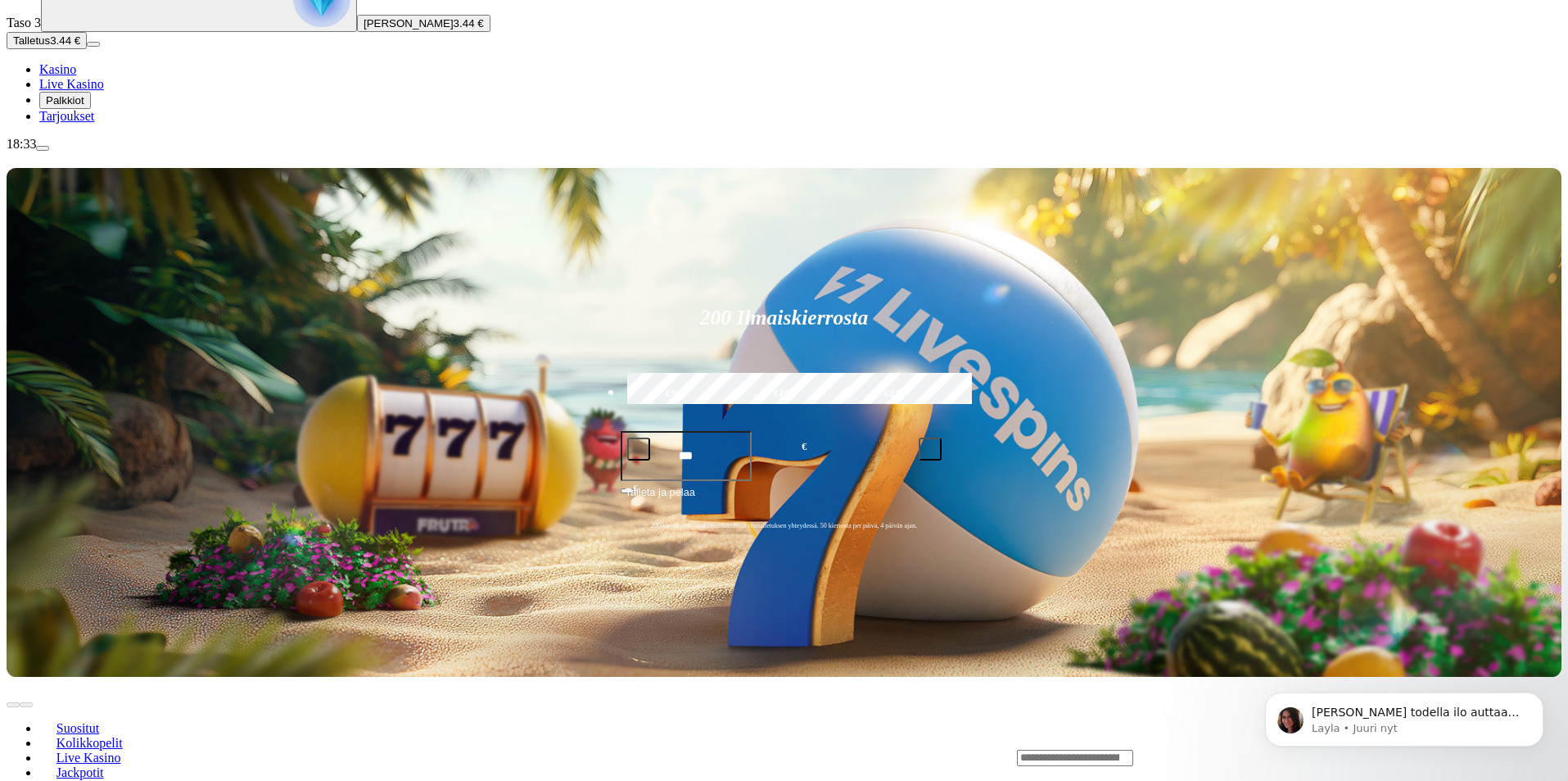
scroll to position [731, 0]
click at [1134, 750] on input "Search" at bounding box center [1075, 758] width 117 height 16
type input "******"
click at [1099, 774] on link "Pelaa nyt" at bounding box center [1074, 781] width 48 height 14
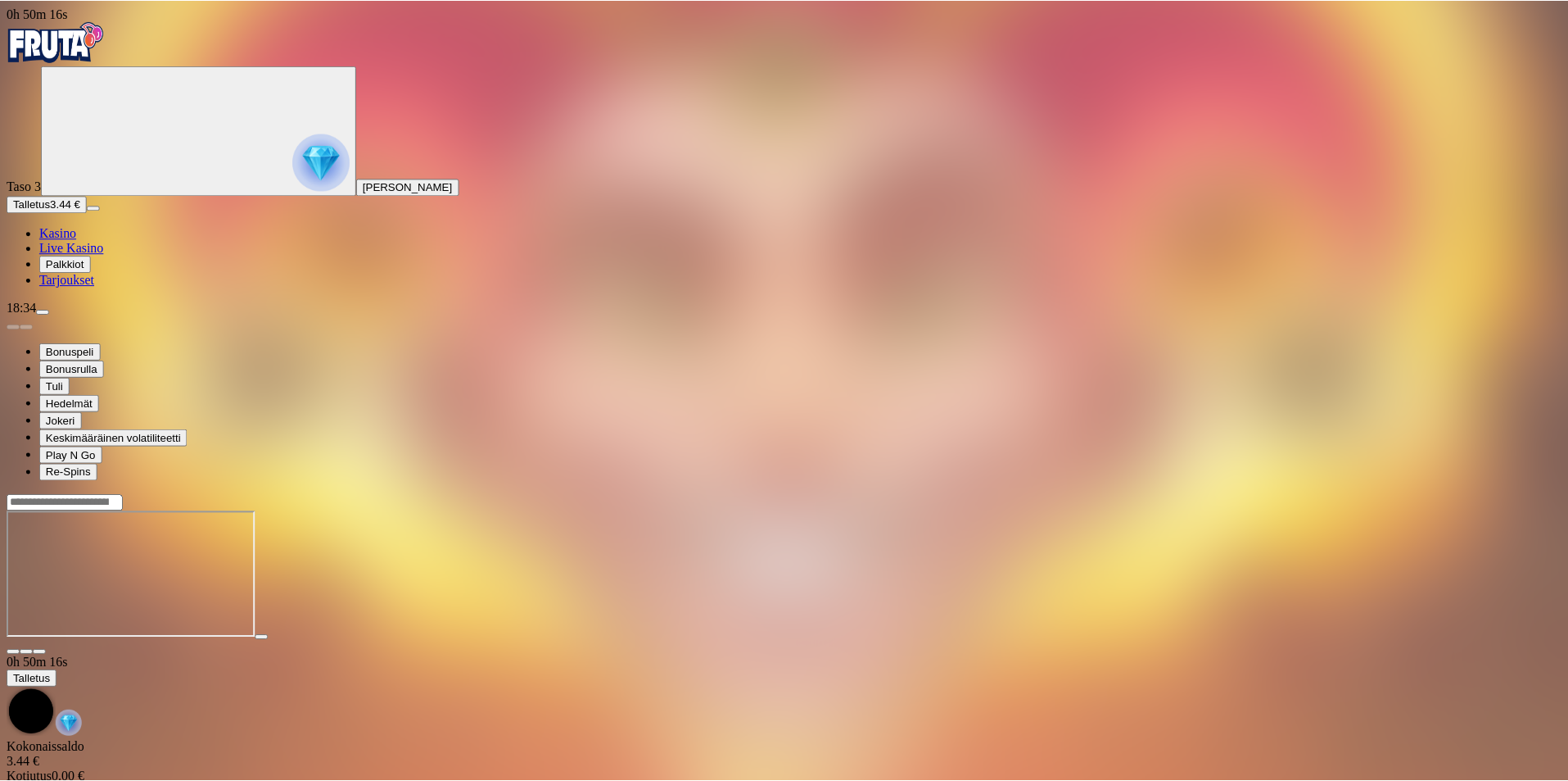
scroll to position [892, 0]
click at [76, 240] on span "Kasino" at bounding box center [57, 233] width 37 height 14
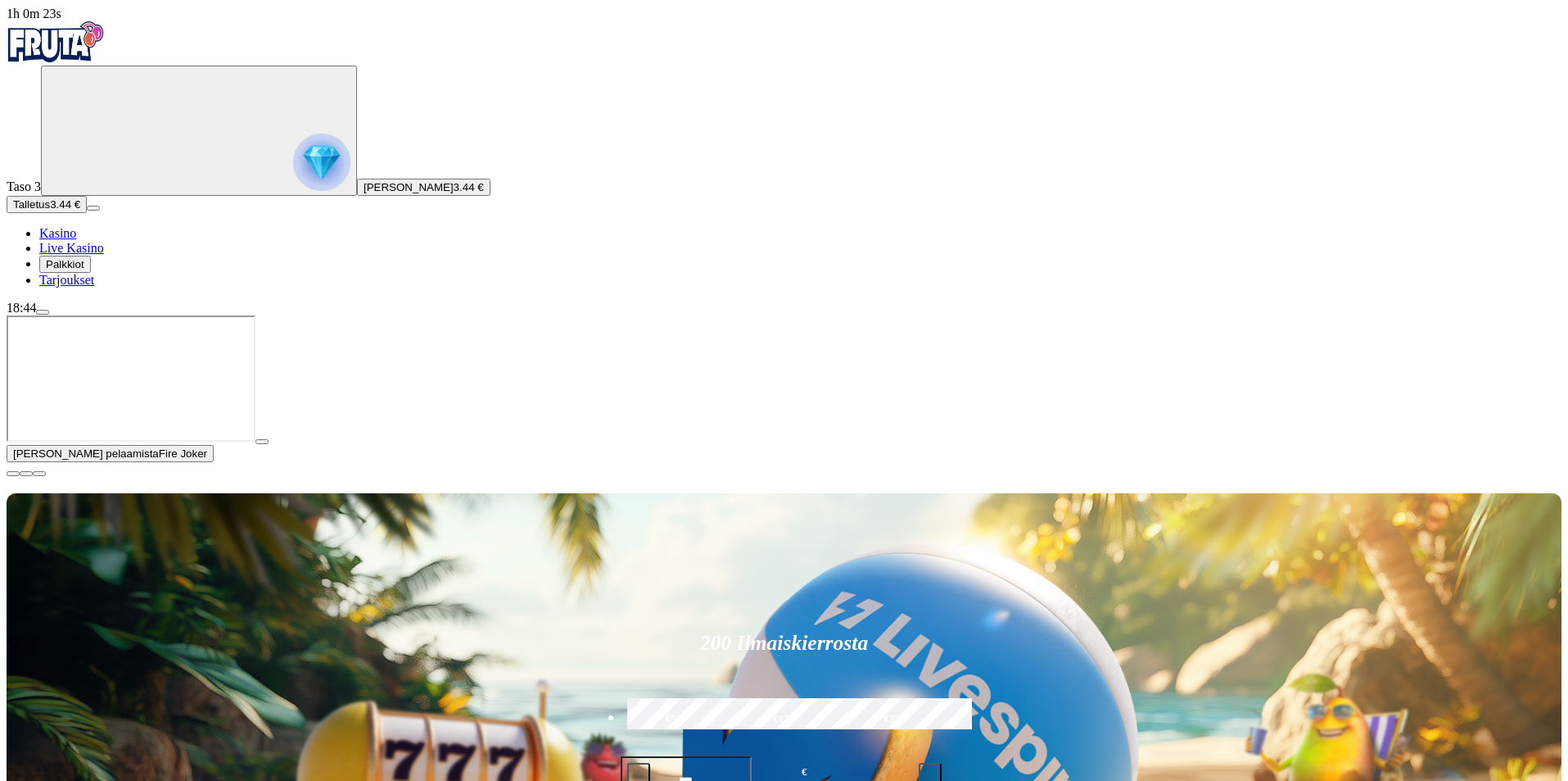
scroll to position [82, 0]
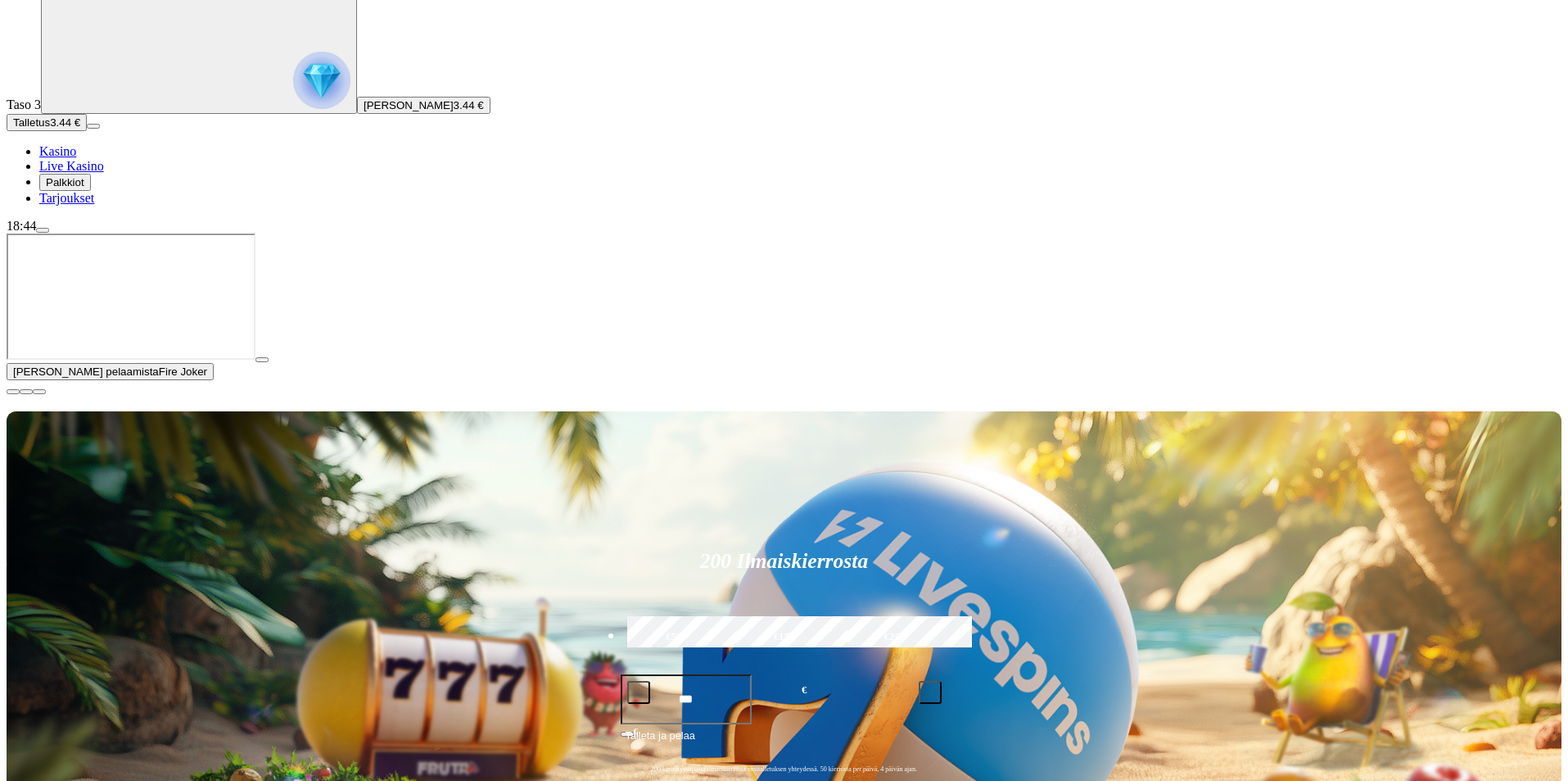
type input "******"
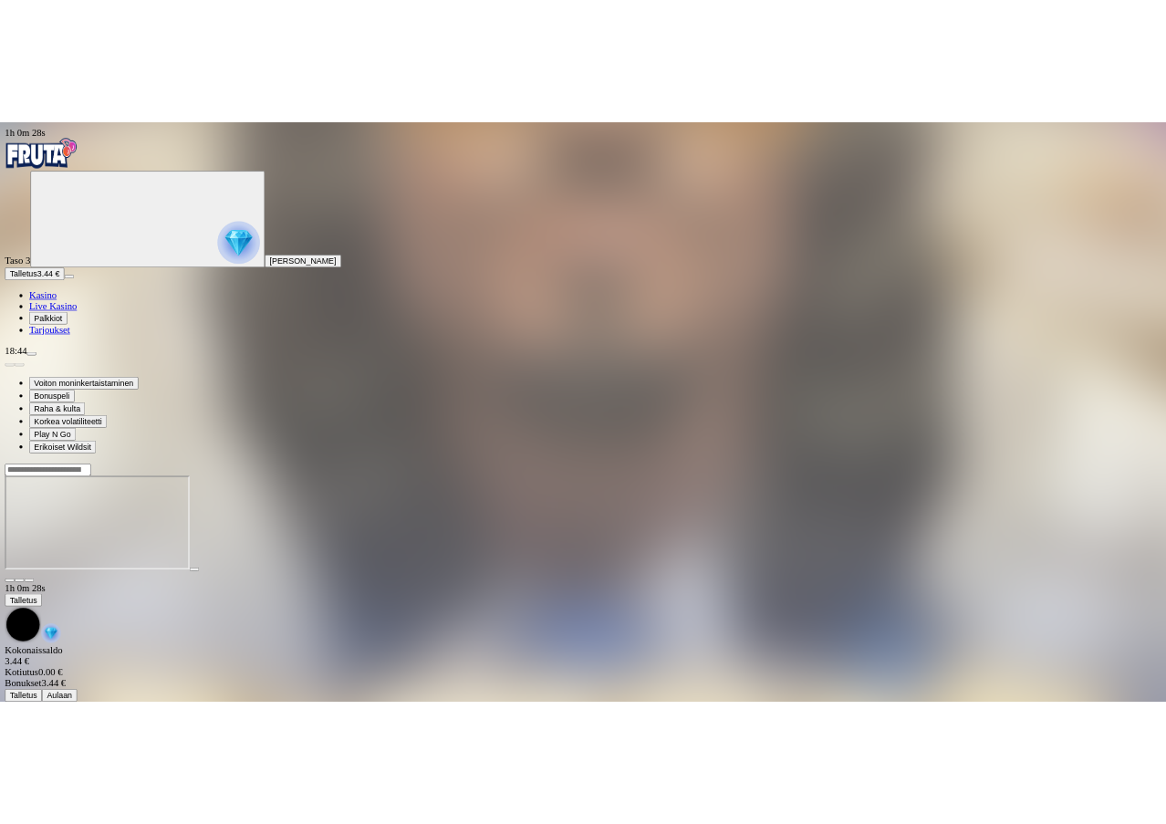
scroll to position [994, 0]
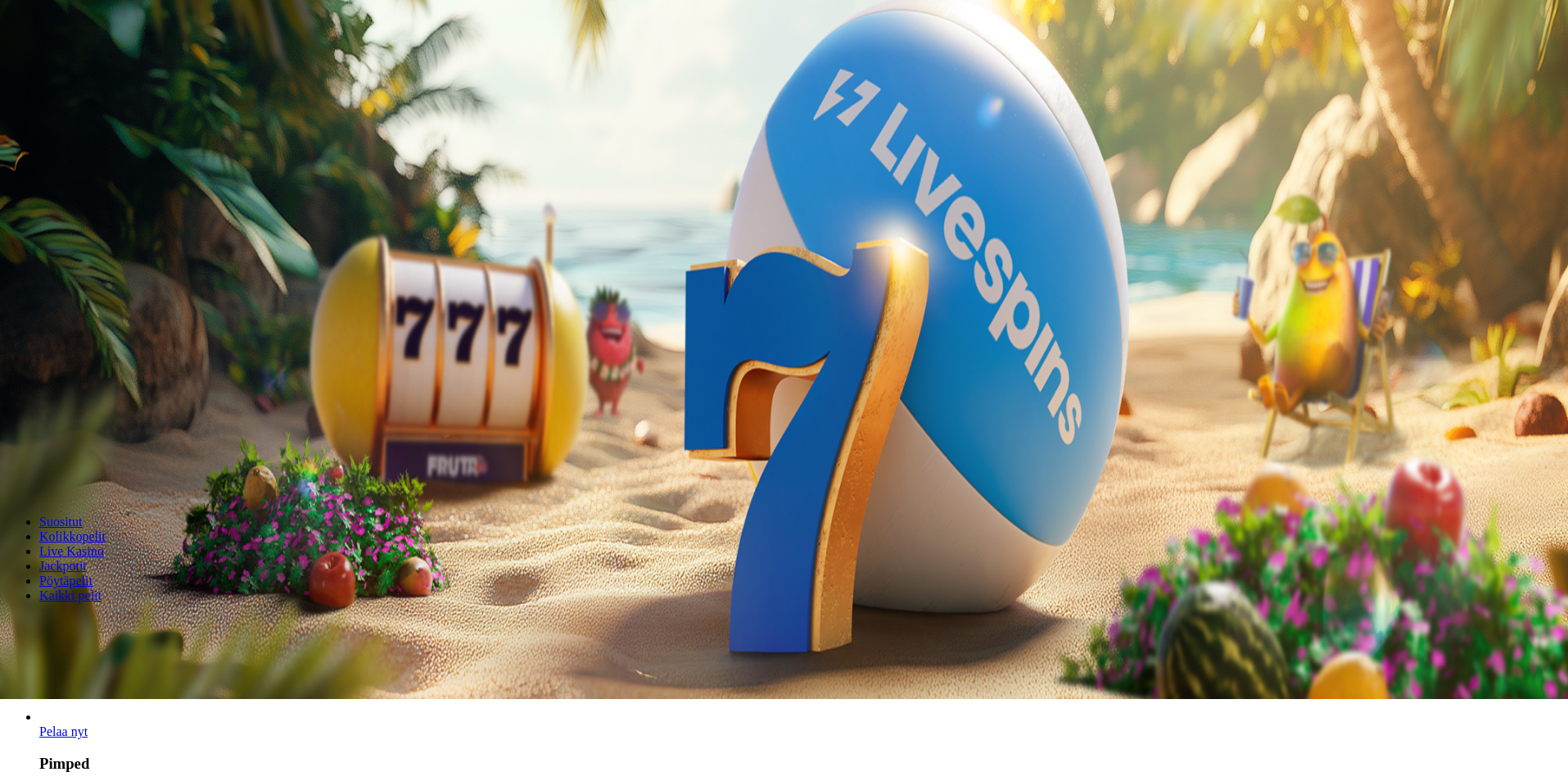
scroll to position [163, 0]
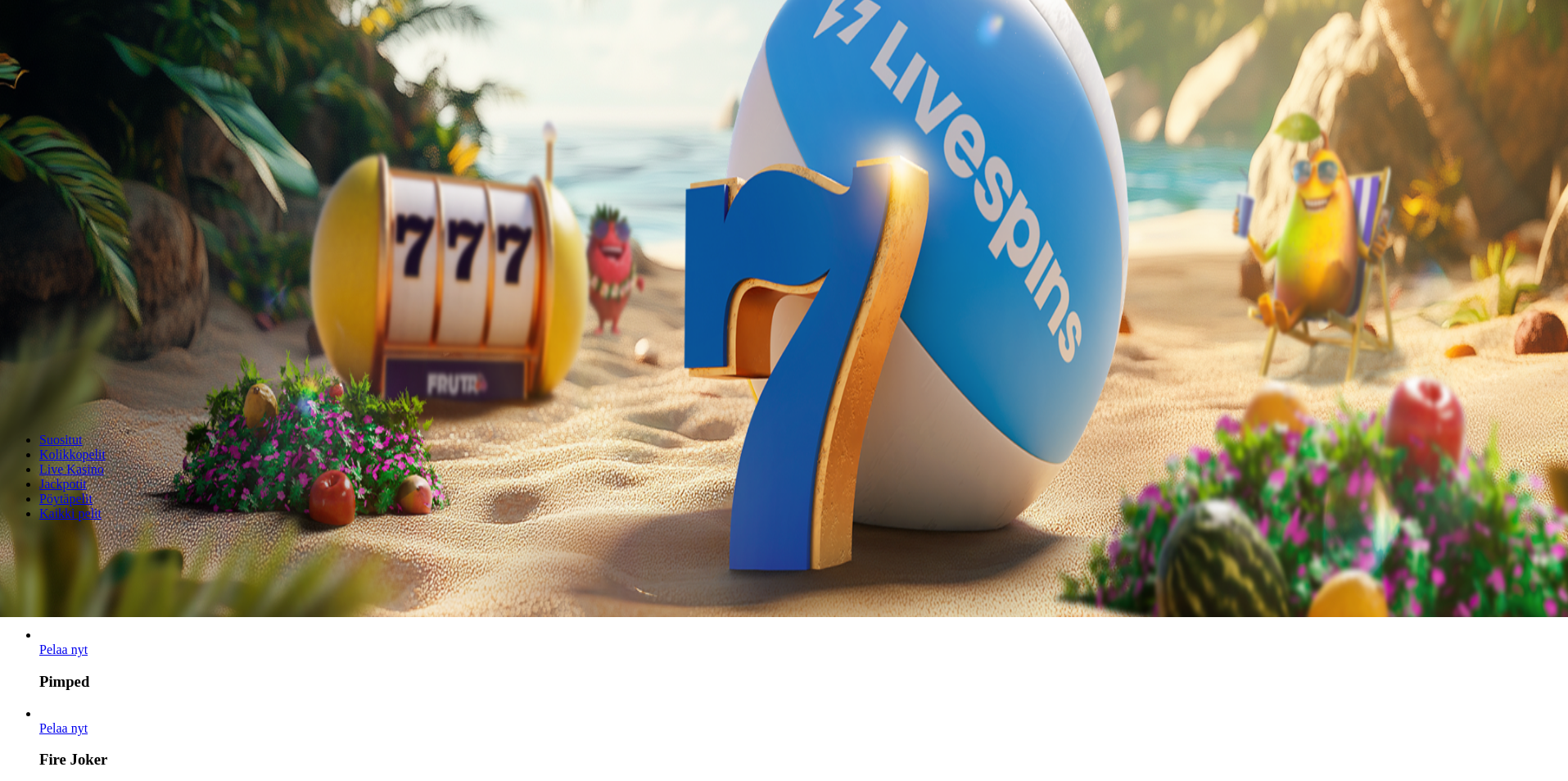
click at [88, 642] on span "Pelaa nyt" at bounding box center [64, 649] width 48 height 14
